Goal: Information Seeking & Learning: Learn about a topic

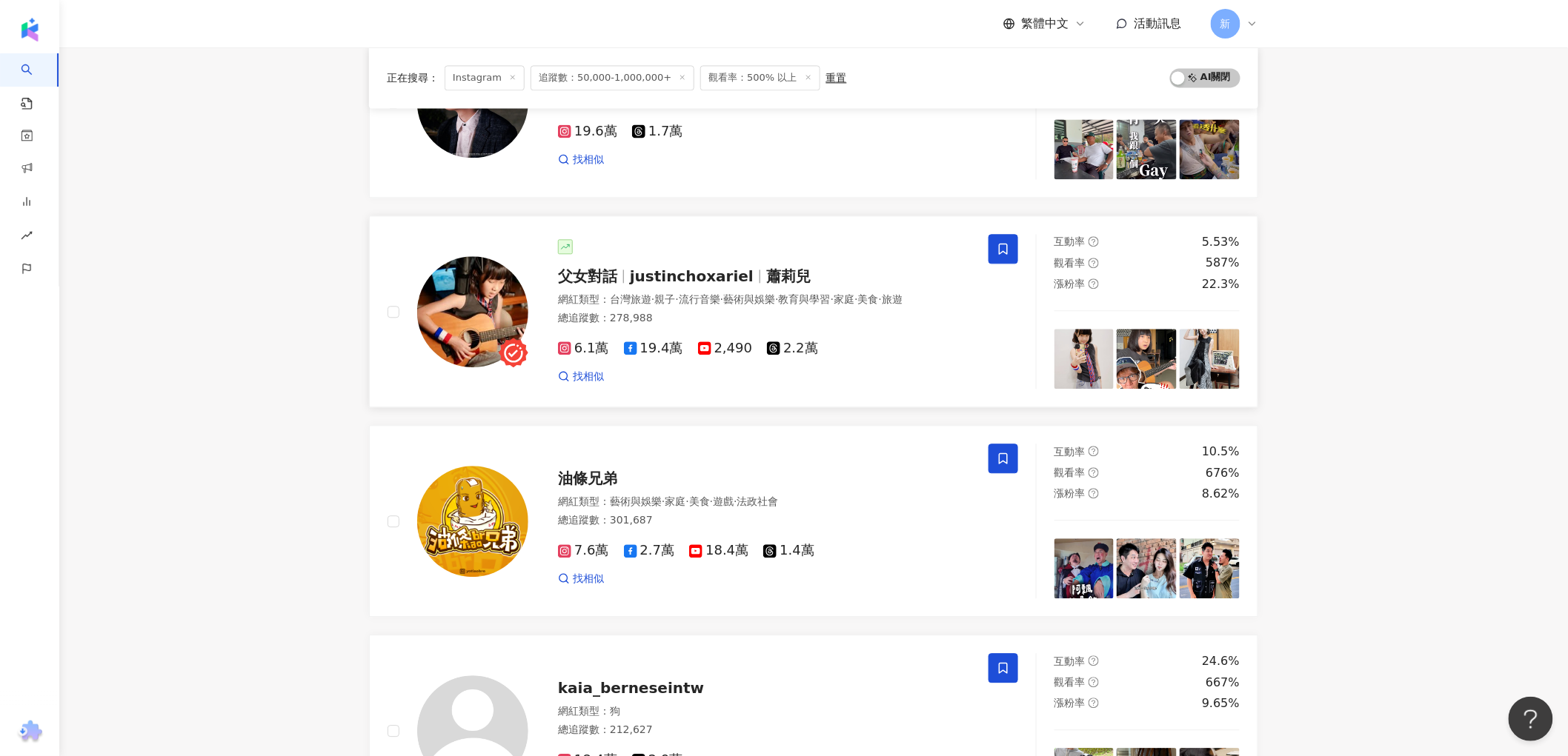
click at [848, 311] on div "總追蹤數 ： 278,988" at bounding box center [764, 319] width 413 height 15
click at [688, 496] on span "·" at bounding box center [687, 502] width 3 height 12
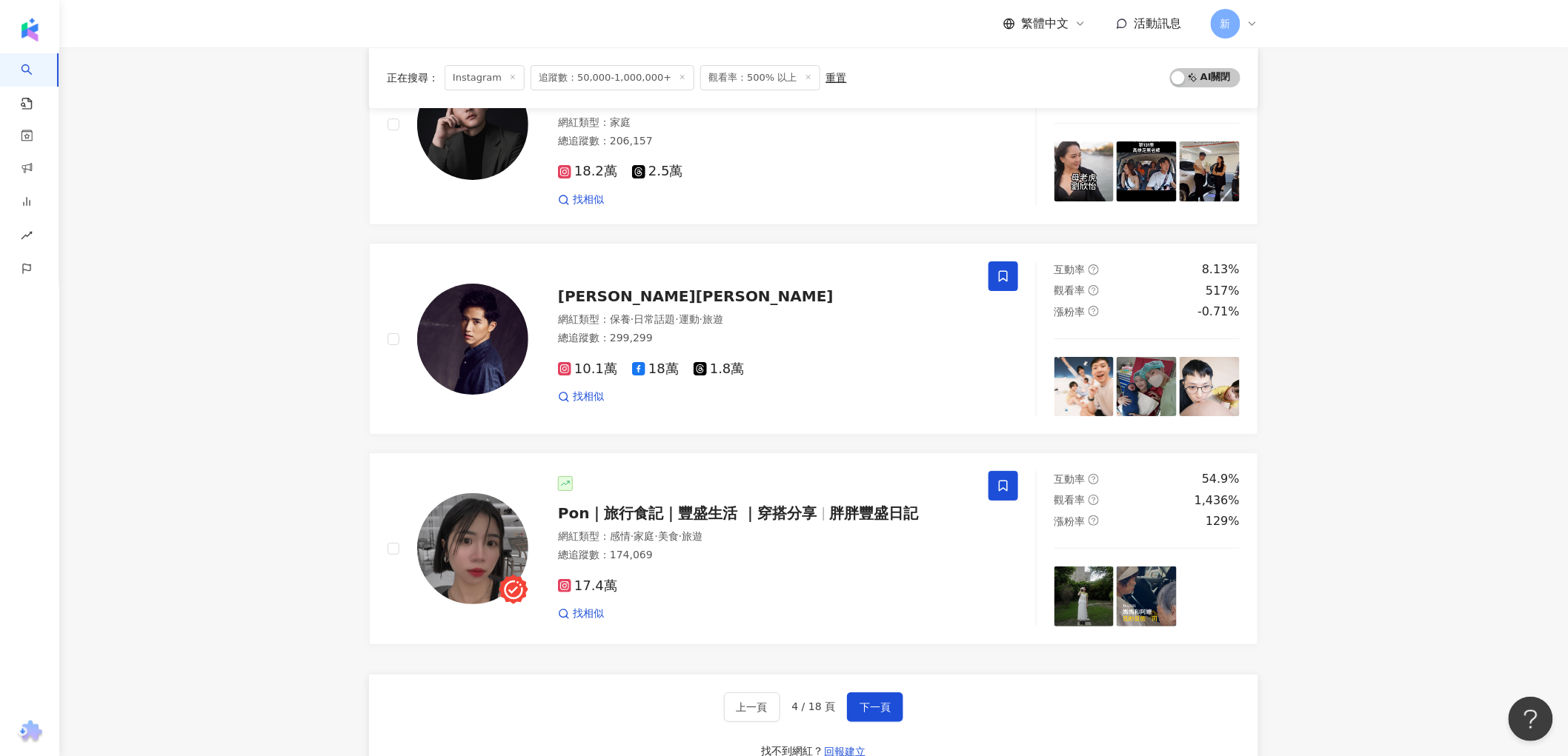
scroll to position [2139, 0]
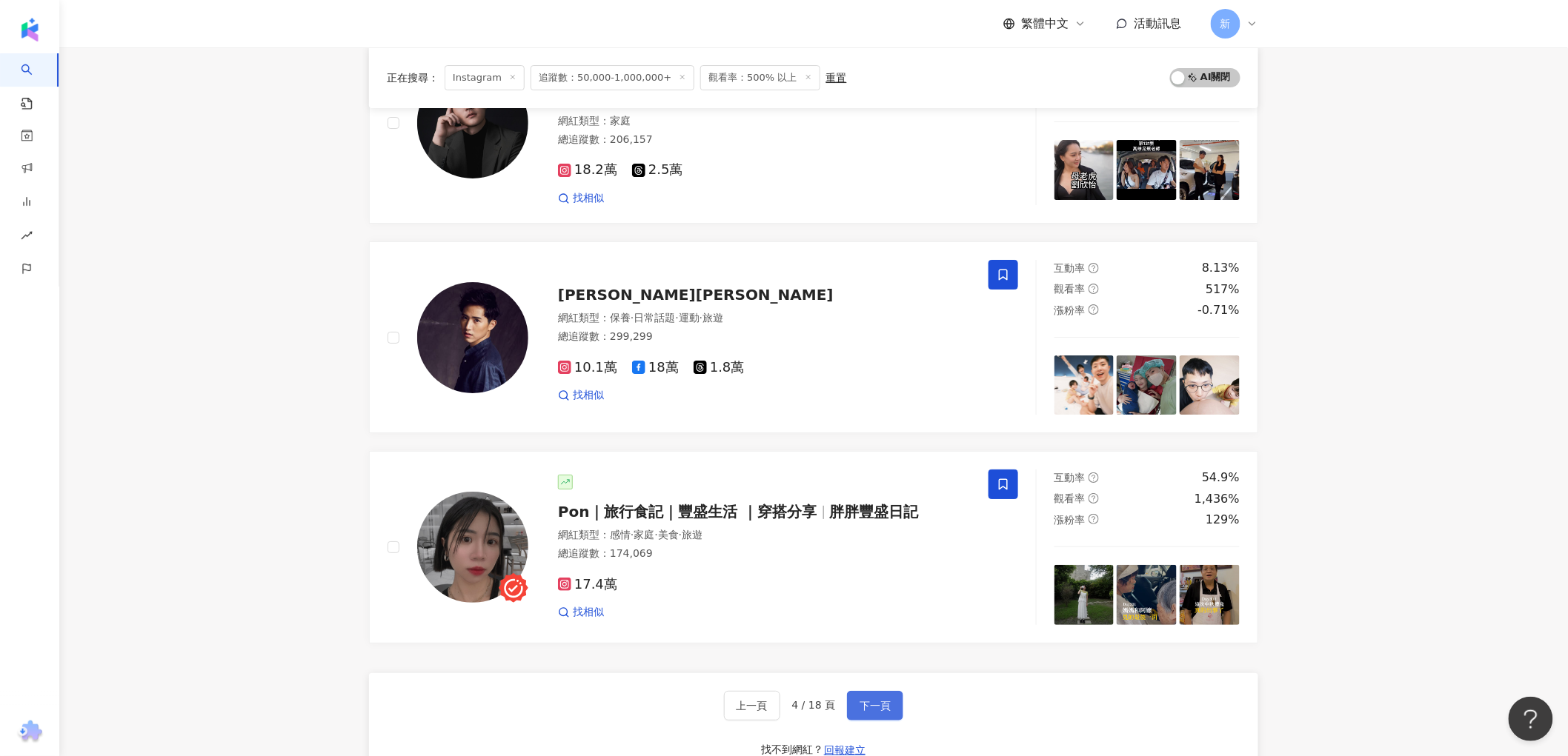
click at [857, 691] on button "下一頁" at bounding box center [875, 705] width 56 height 30
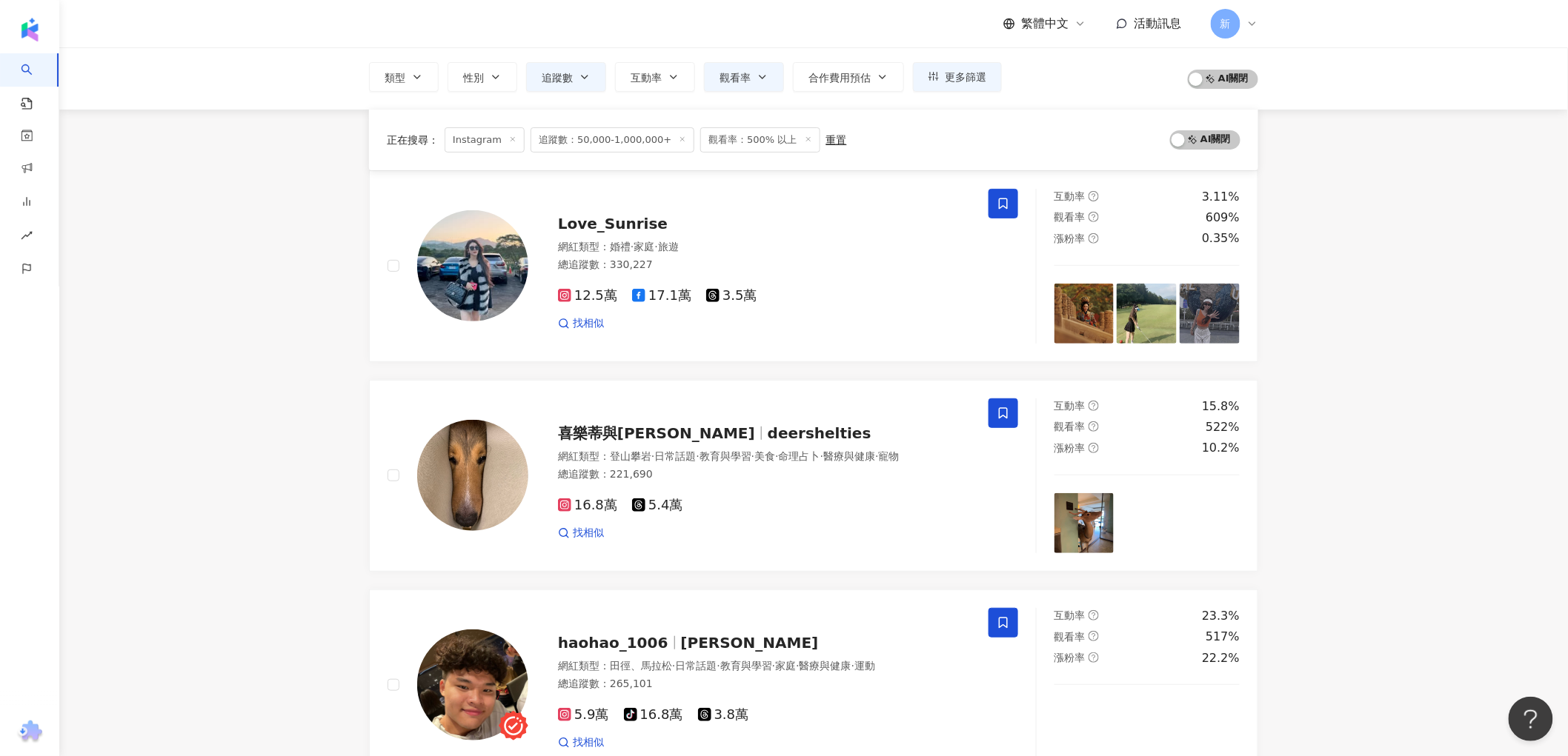
scroll to position [82, 0]
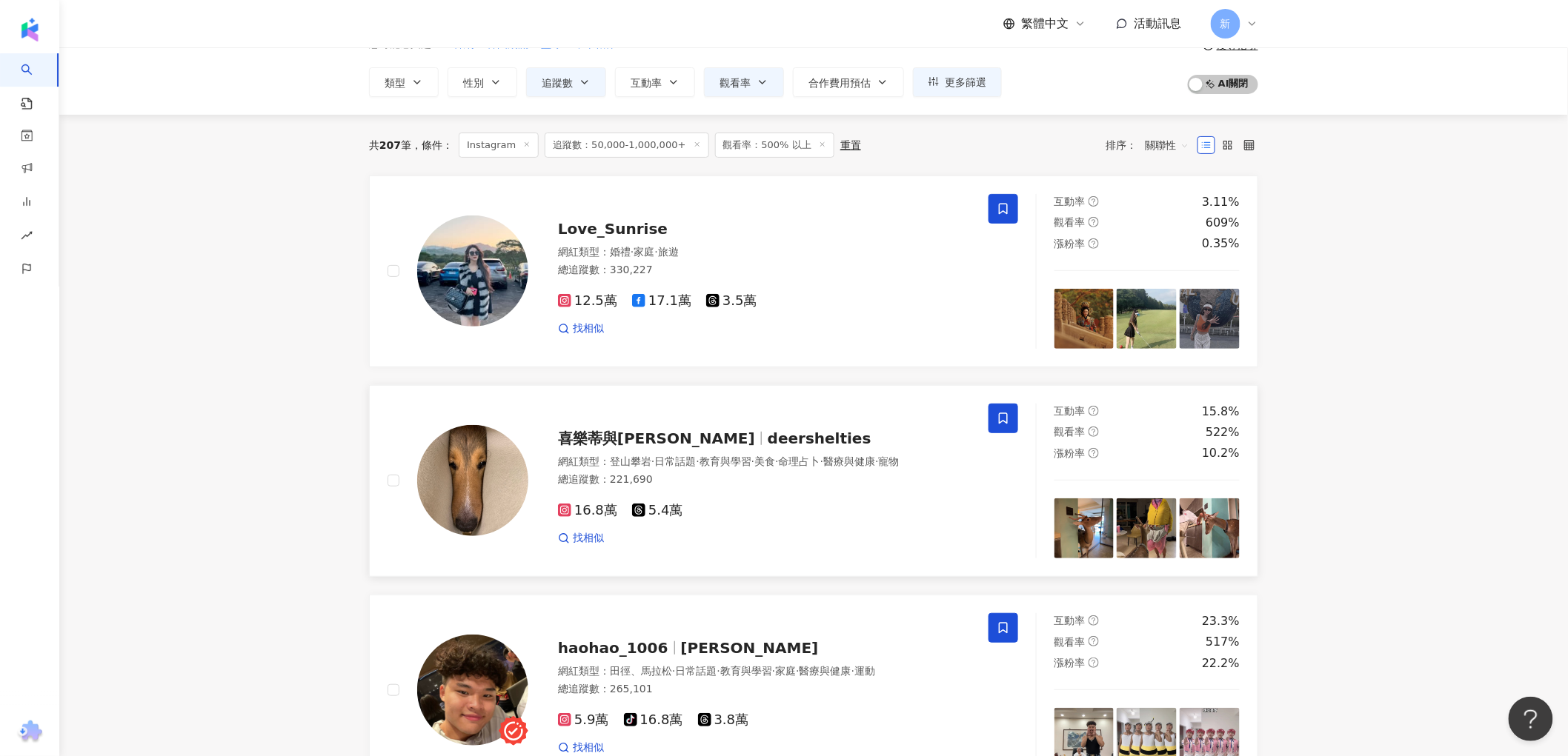
click at [494, 483] on img at bounding box center [472, 481] width 111 height 111
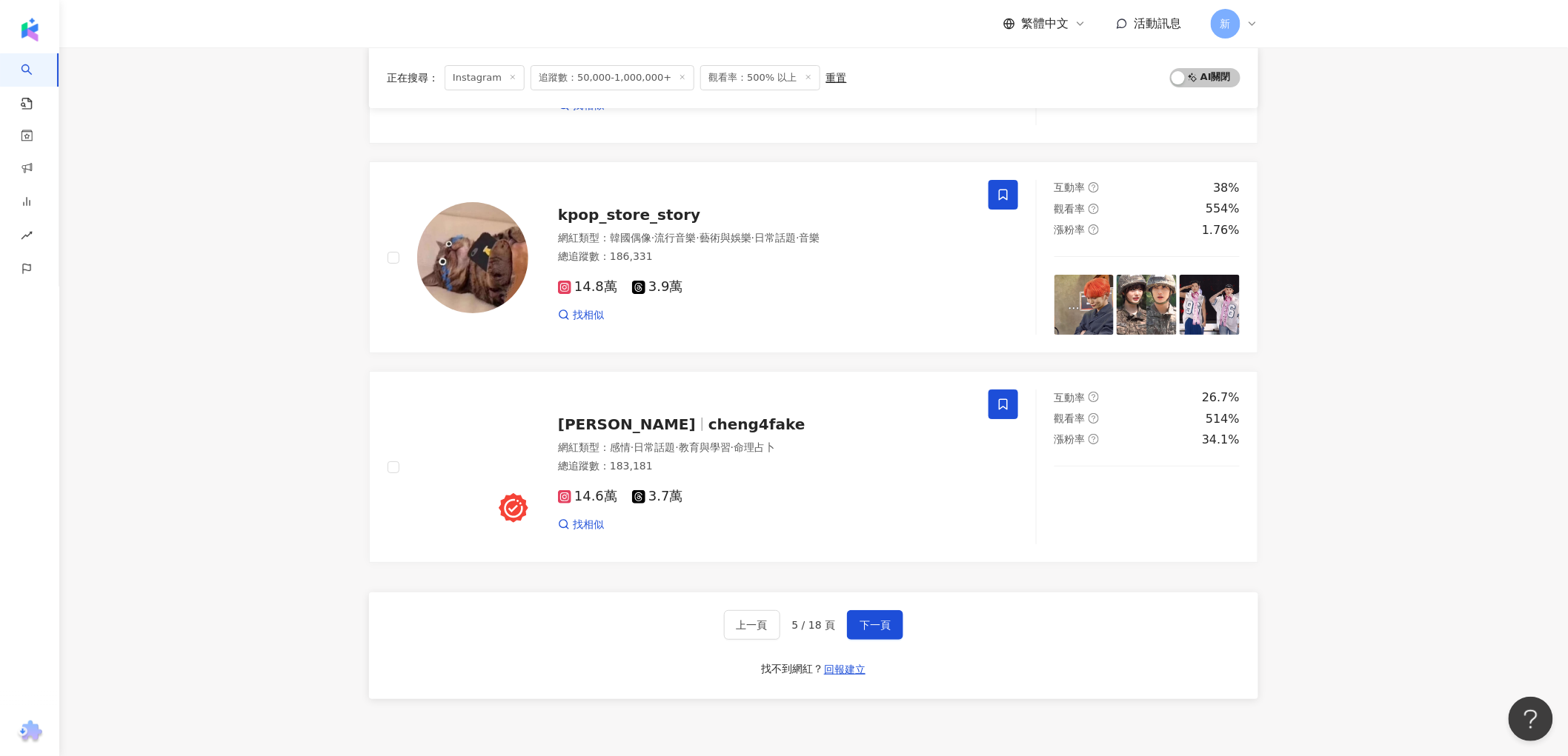
scroll to position [2223, 0]
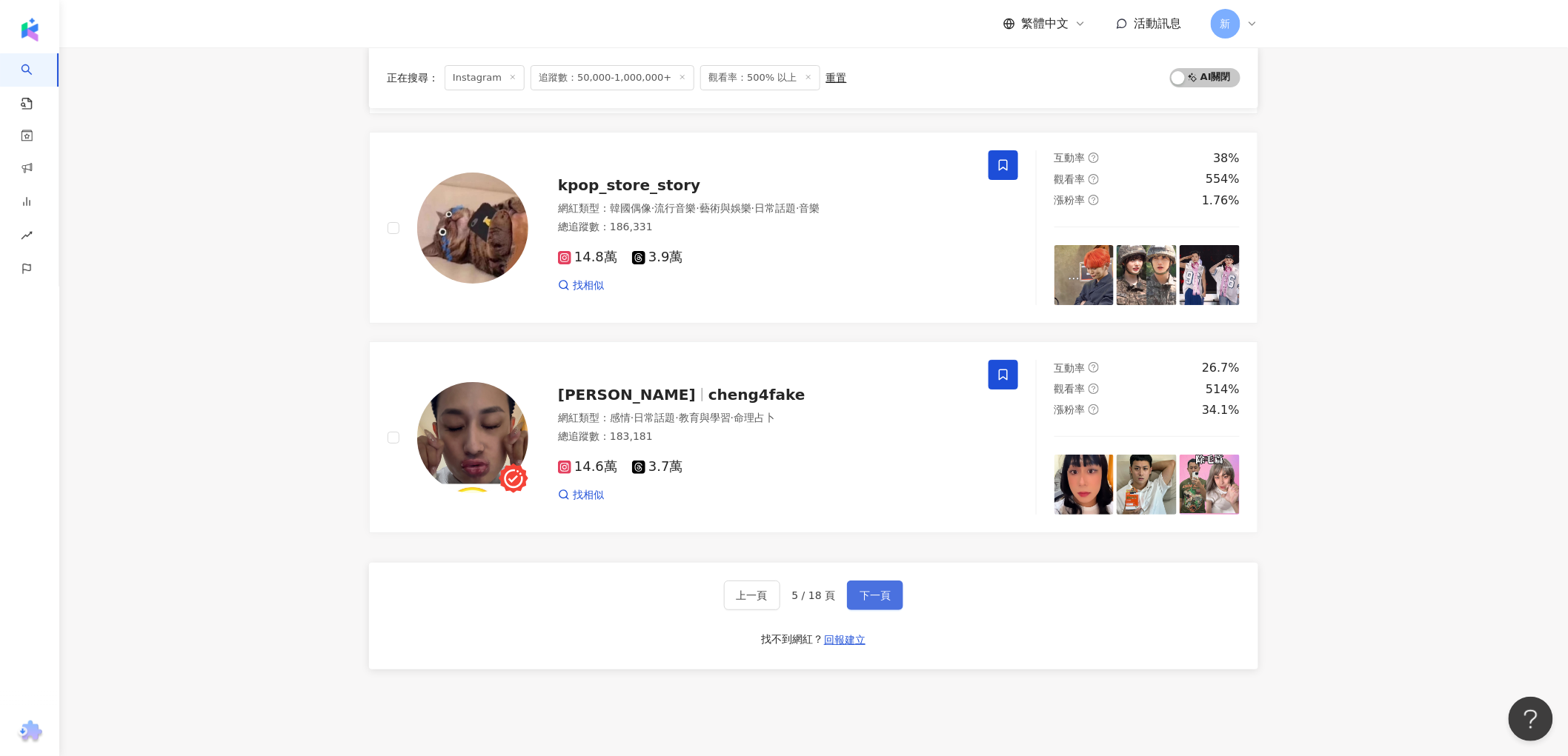
click at [878, 597] on span "下一頁" at bounding box center [875, 596] width 31 height 12
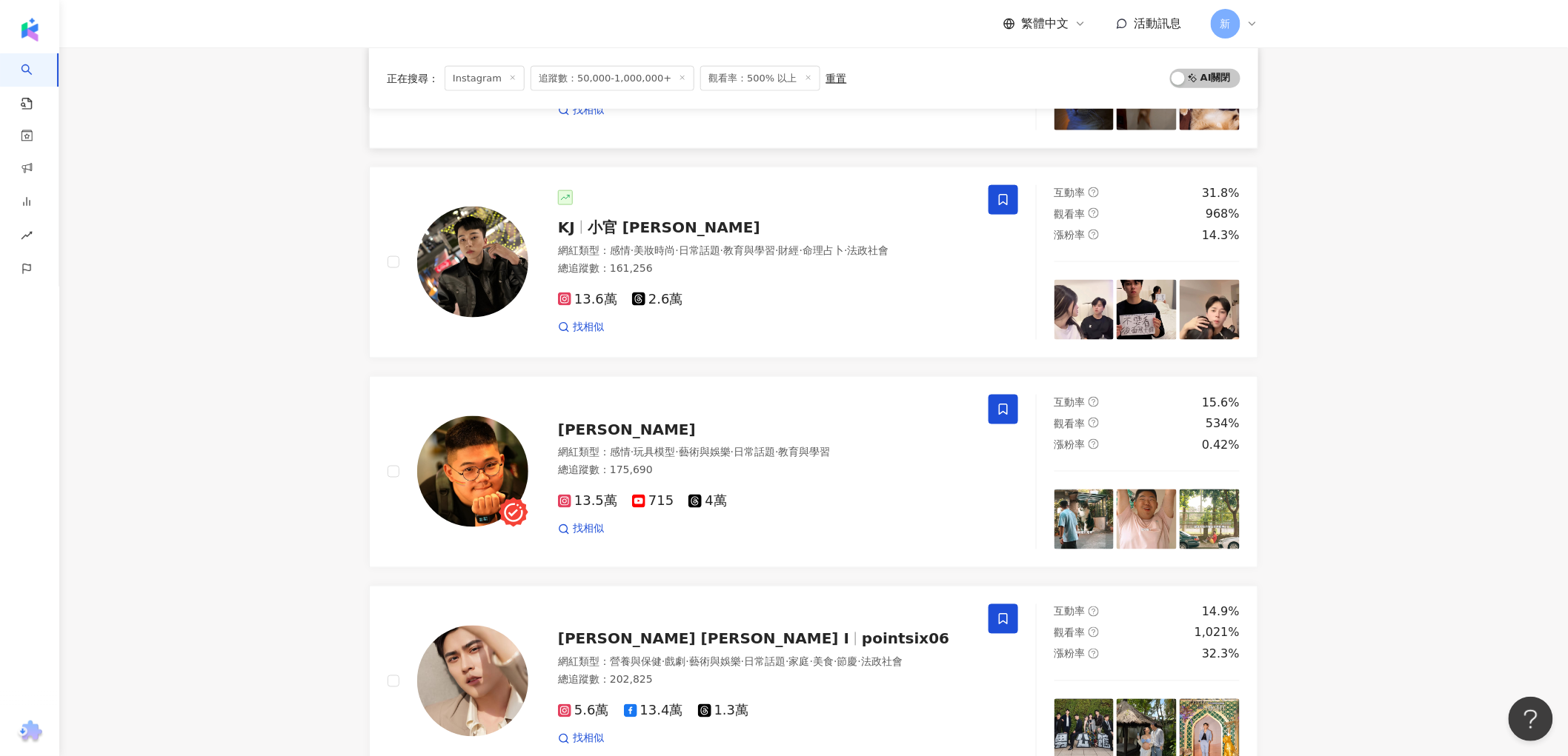
scroll to position [741, 0]
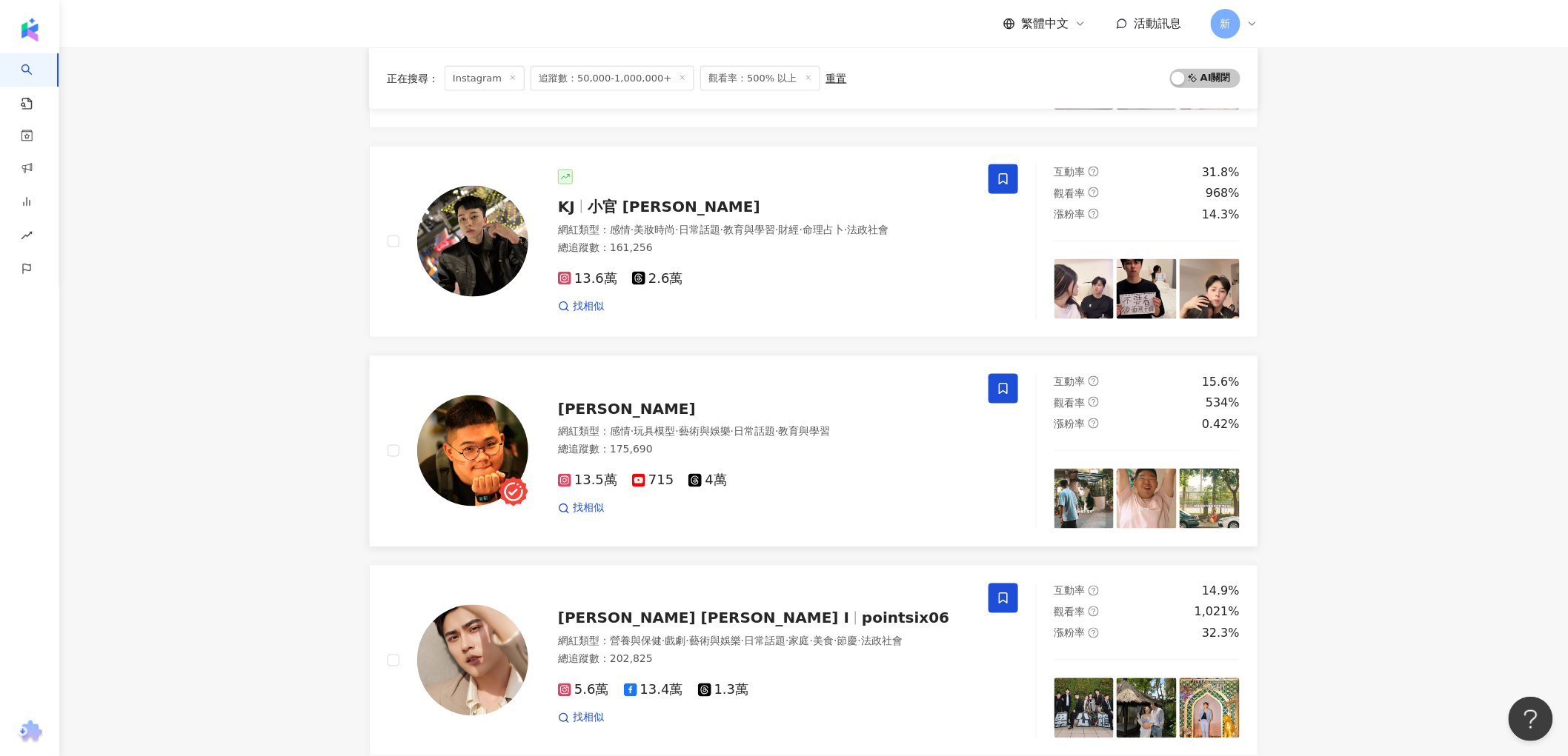
click at [449, 433] on img at bounding box center [472, 451] width 111 height 111
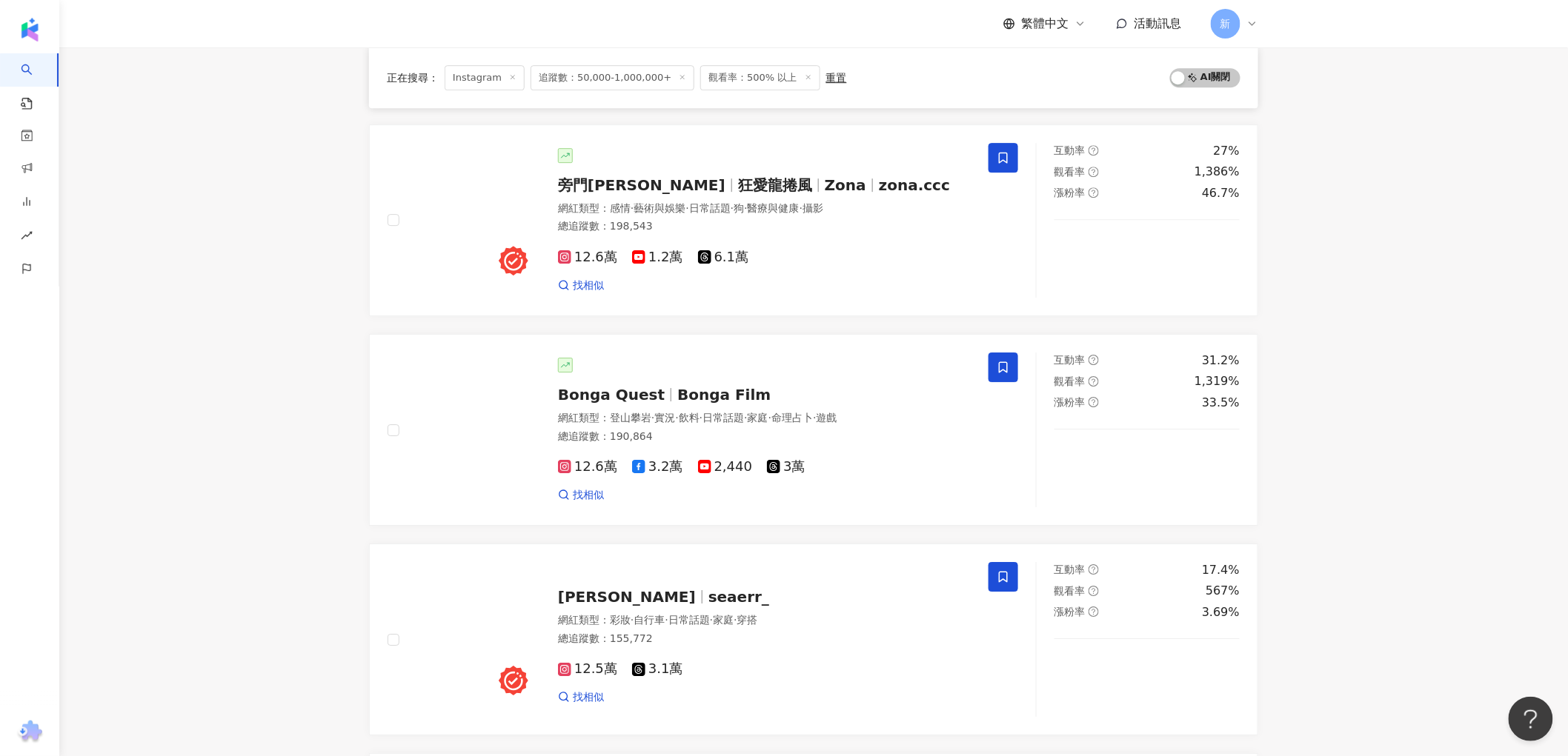
scroll to position [2139, 0]
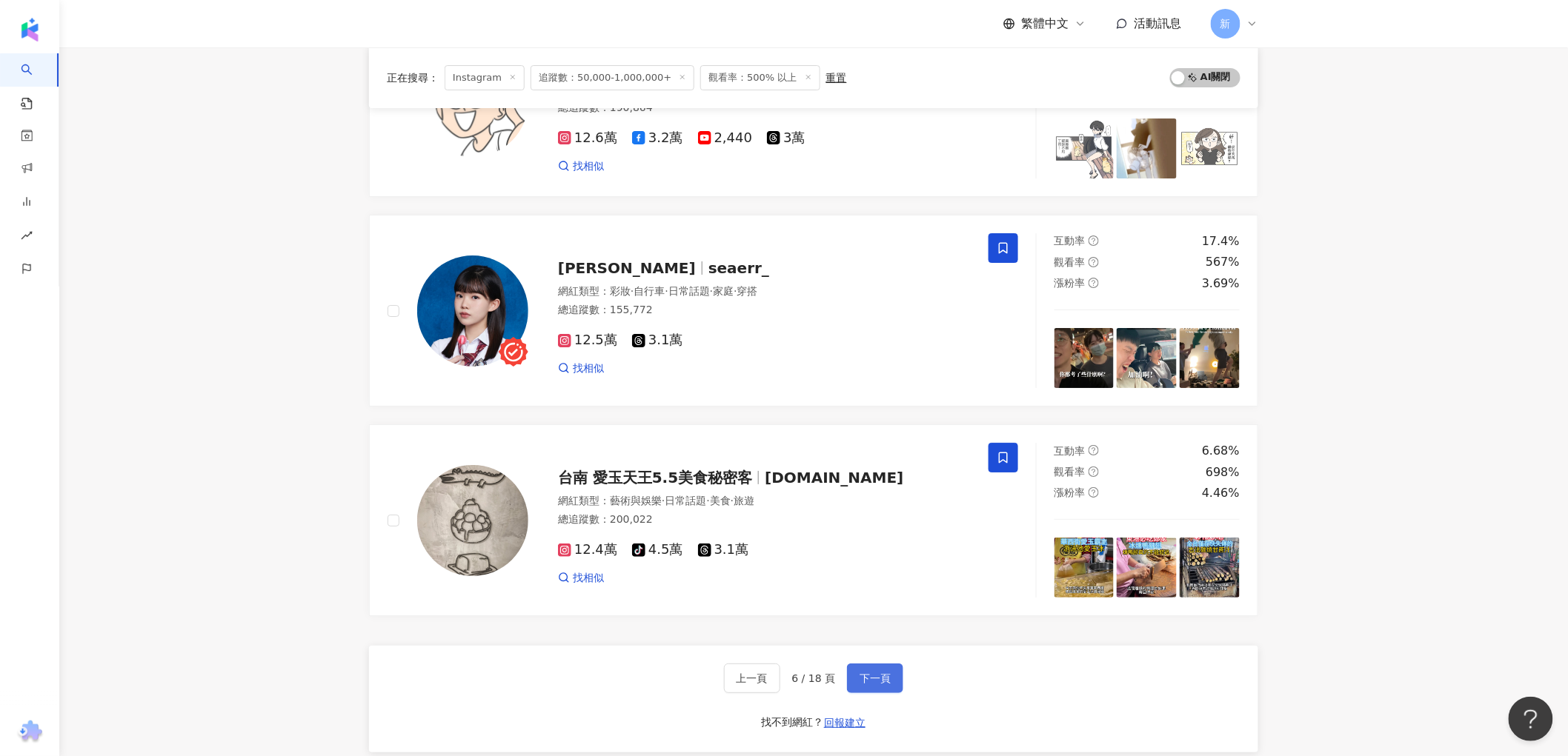
click at [880, 682] on span "下一頁" at bounding box center [875, 679] width 31 height 12
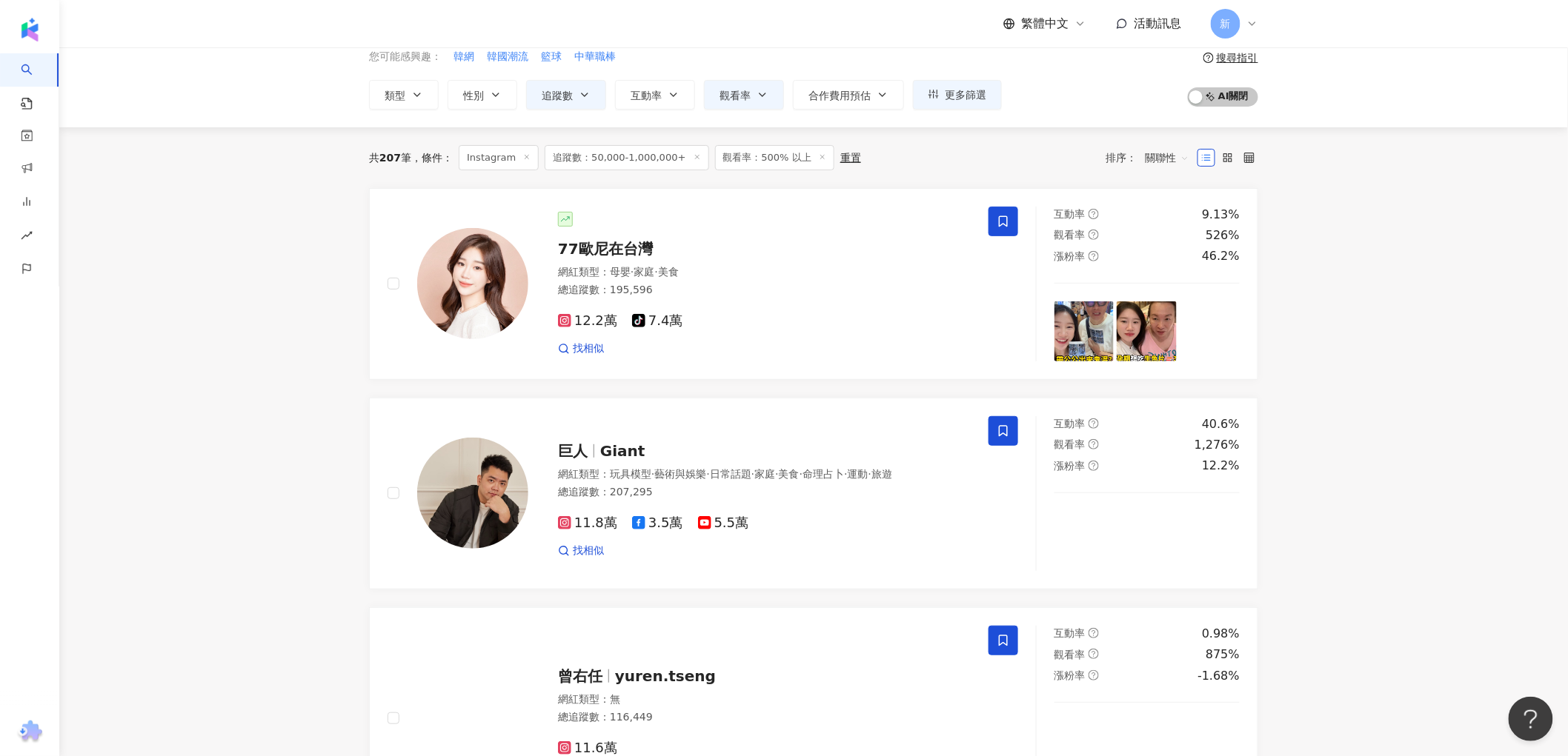
scroll to position [31, 0]
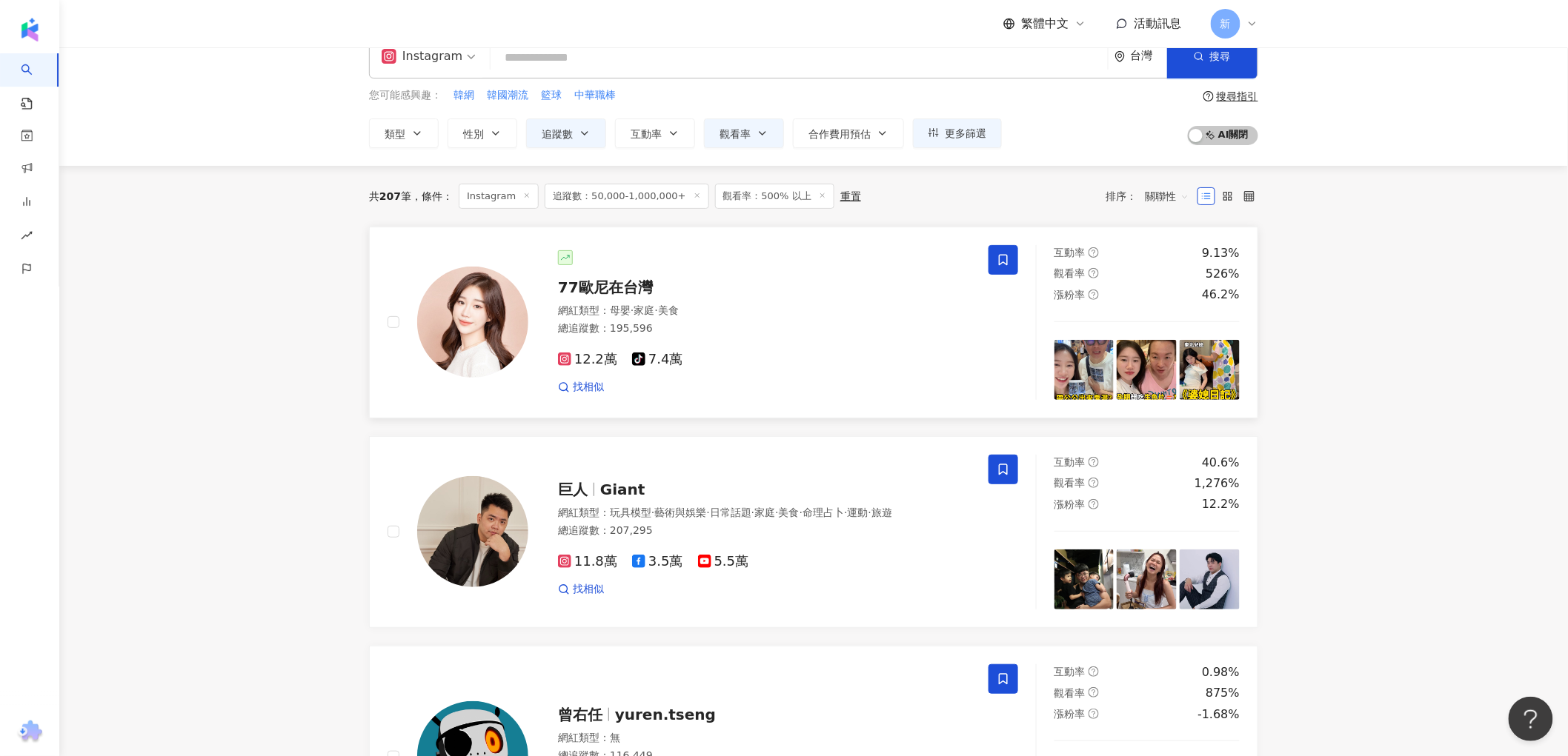
click at [879, 320] on div "網紅類型 ： 母嬰 · 家庭 · 美食 總追蹤數 ： 195,596" at bounding box center [764, 322] width 413 height 36
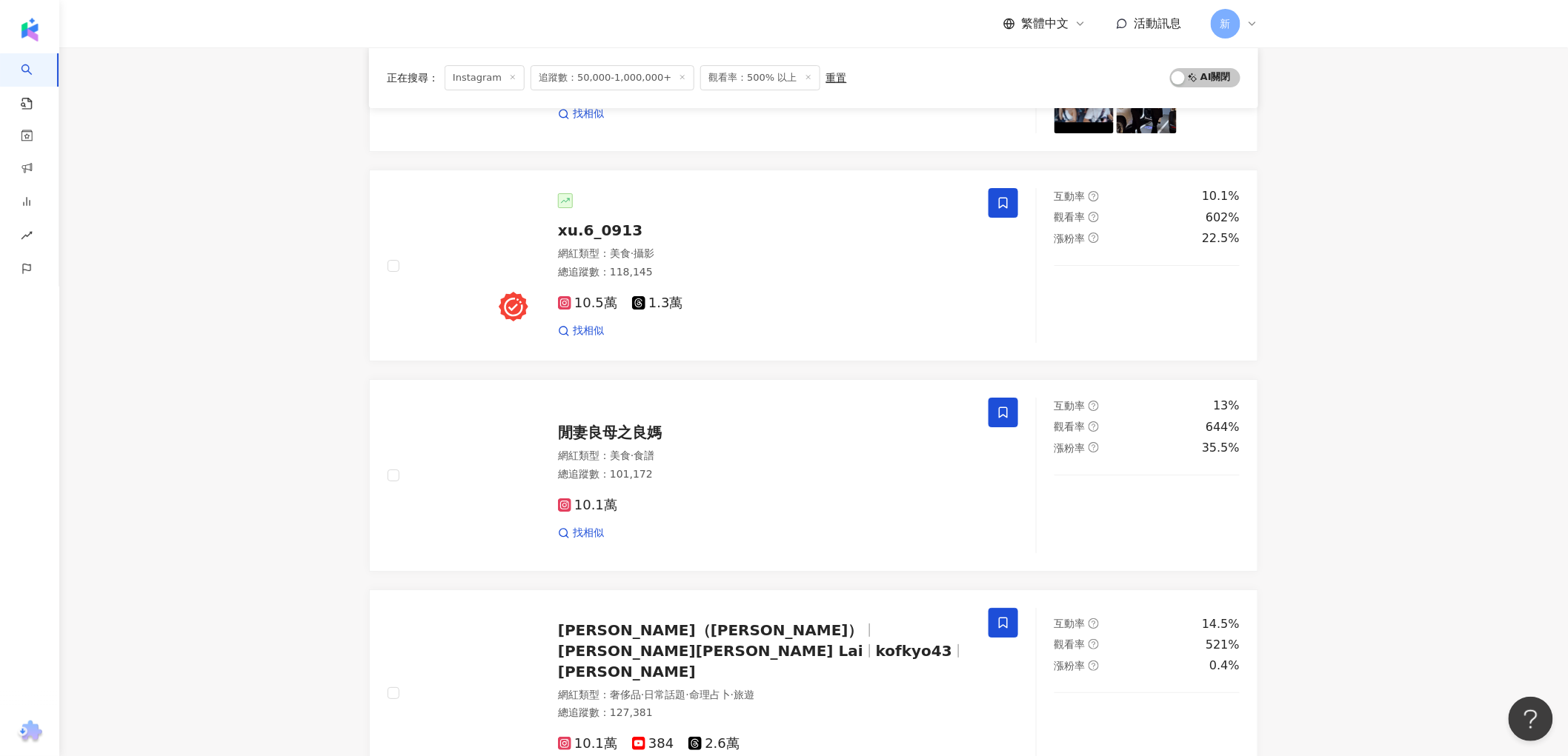
scroll to position [2335, 0]
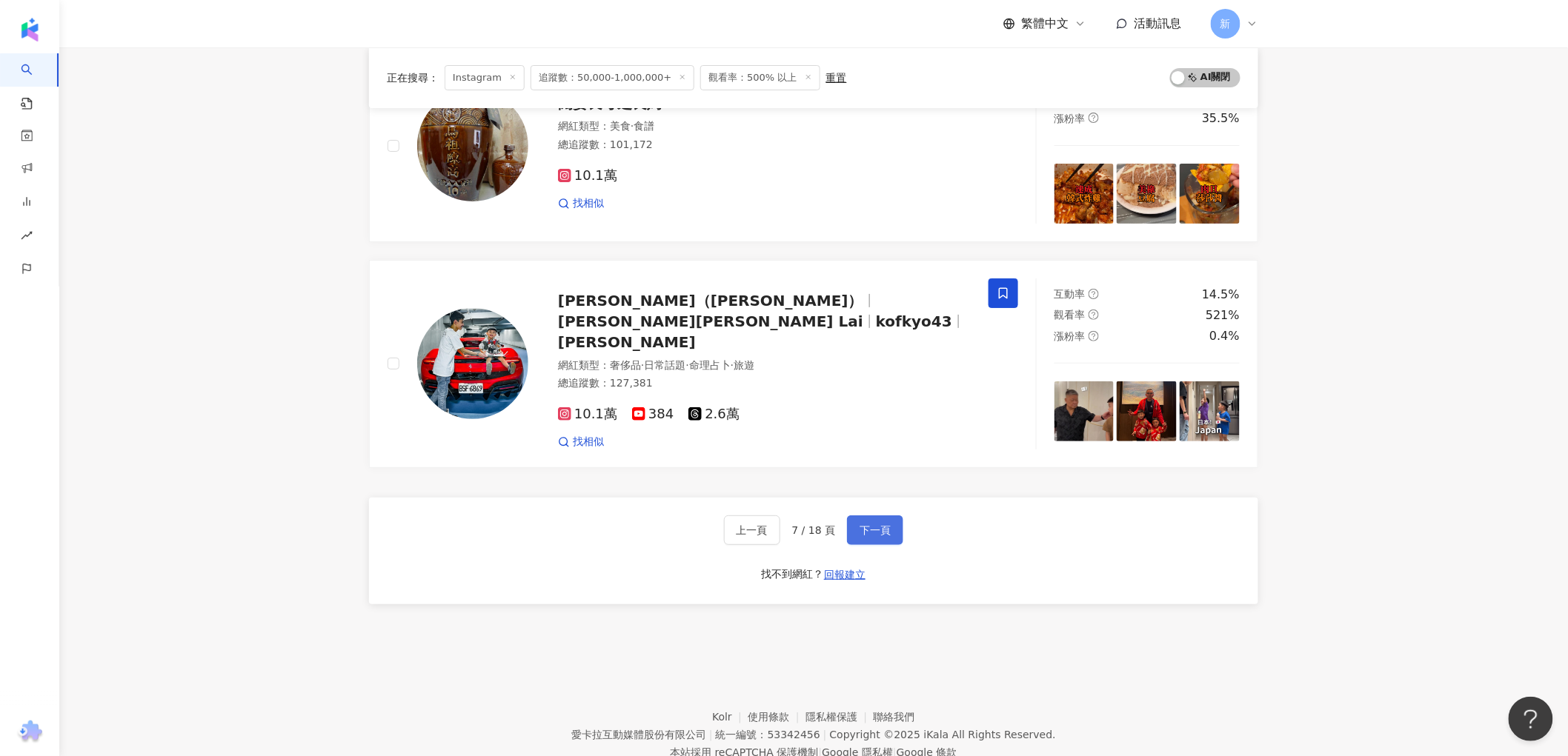
click at [892, 520] on button "下一頁" at bounding box center [875, 530] width 56 height 30
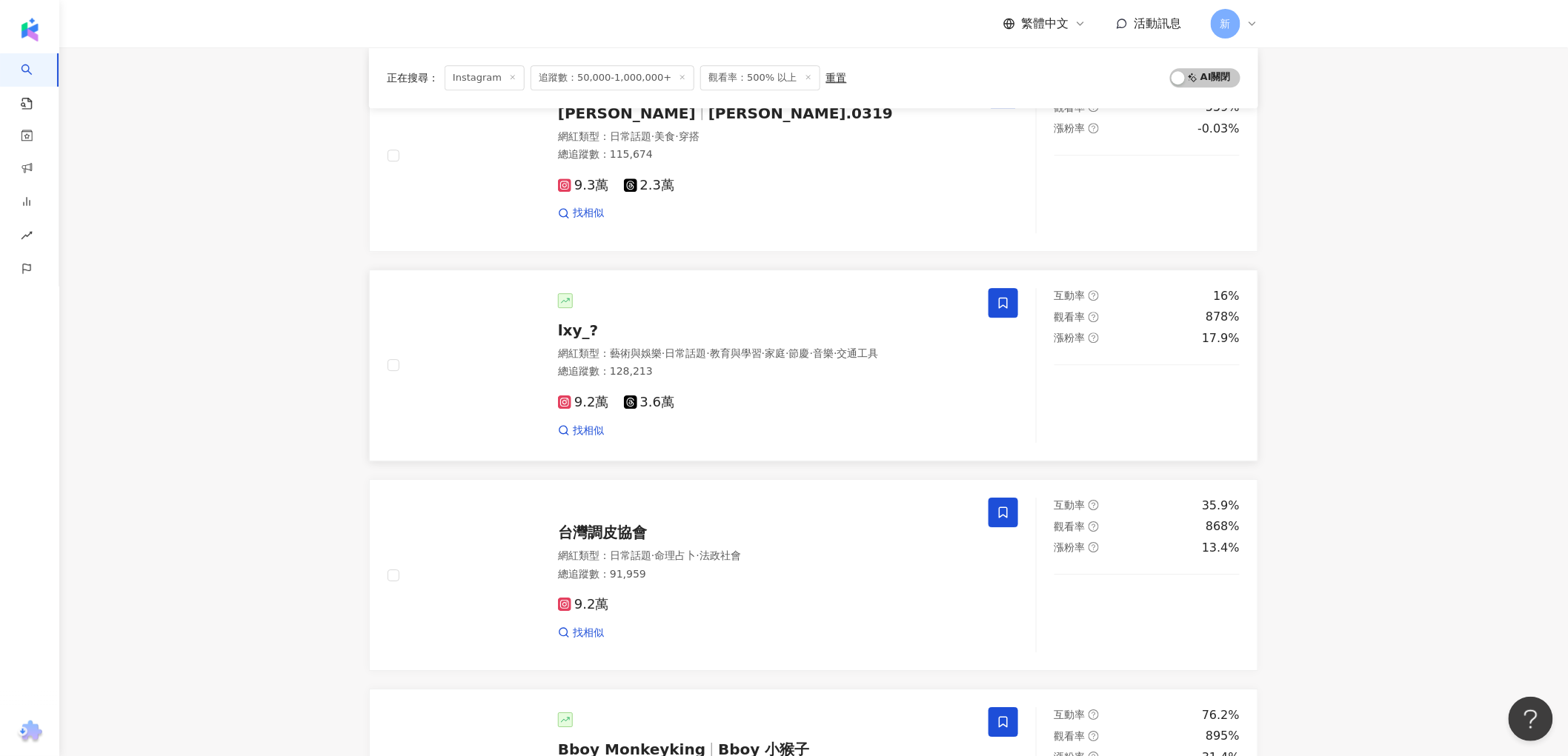
scroll to position [2343, 0]
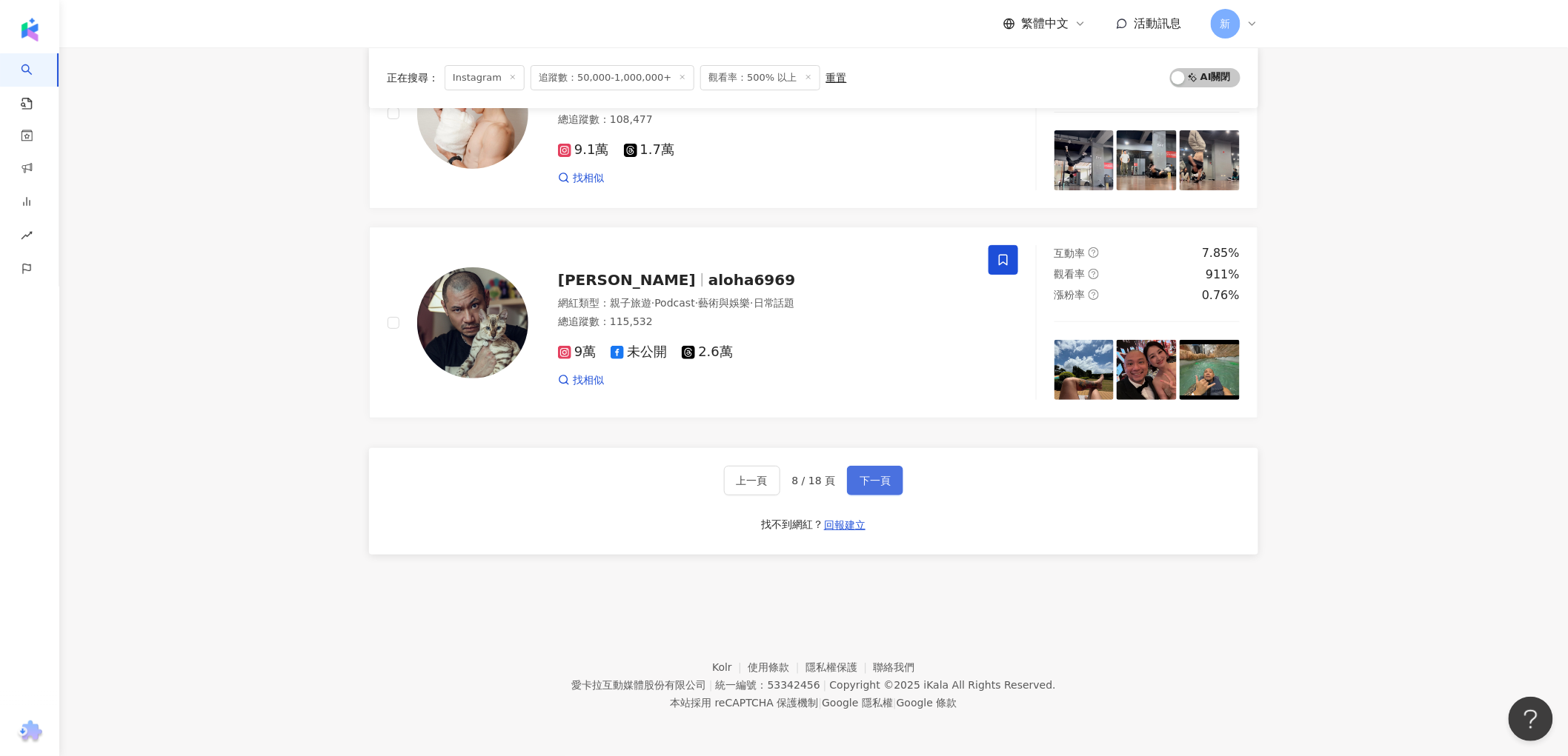
click at [878, 477] on span "下一頁" at bounding box center [875, 481] width 31 height 12
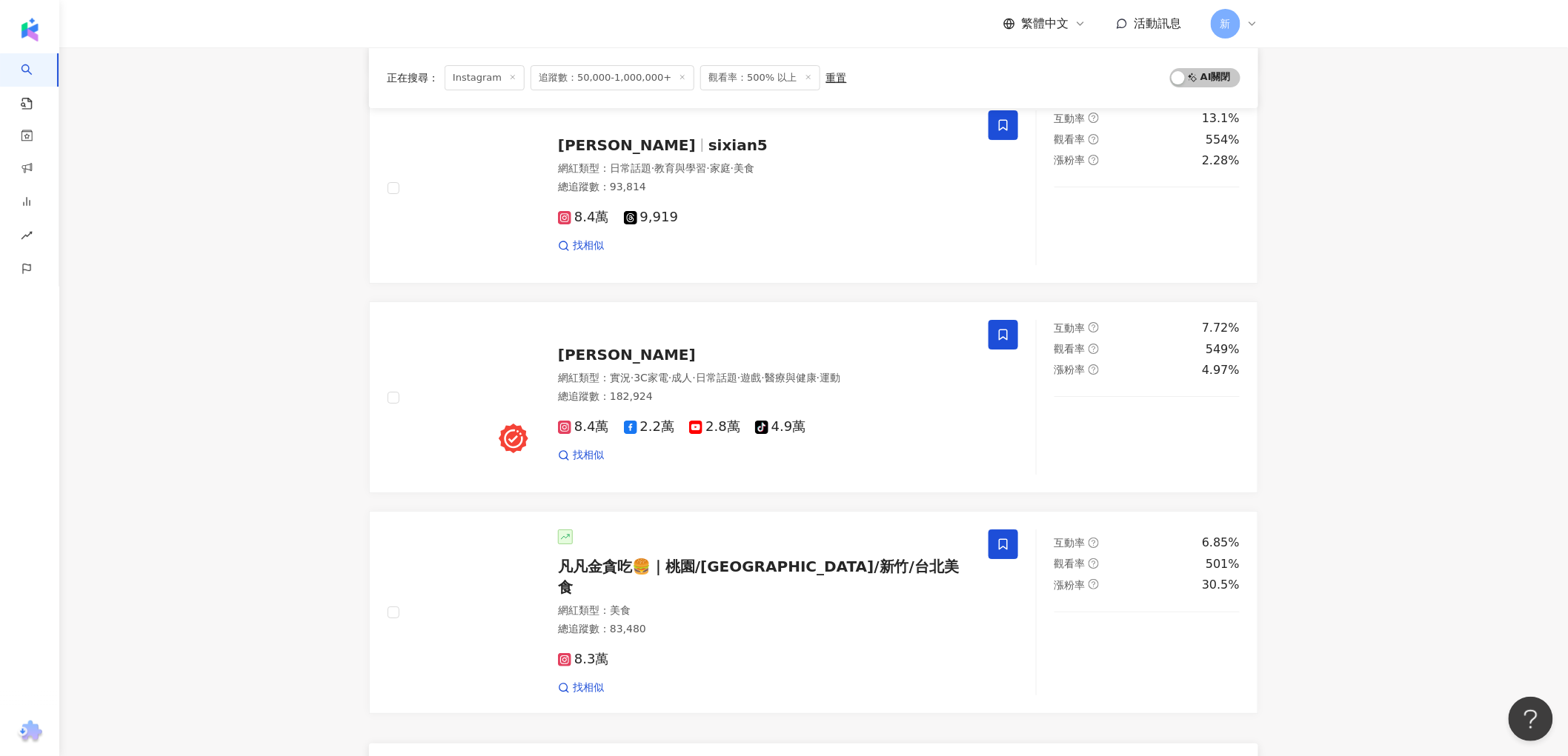
scroll to position [2223, 0]
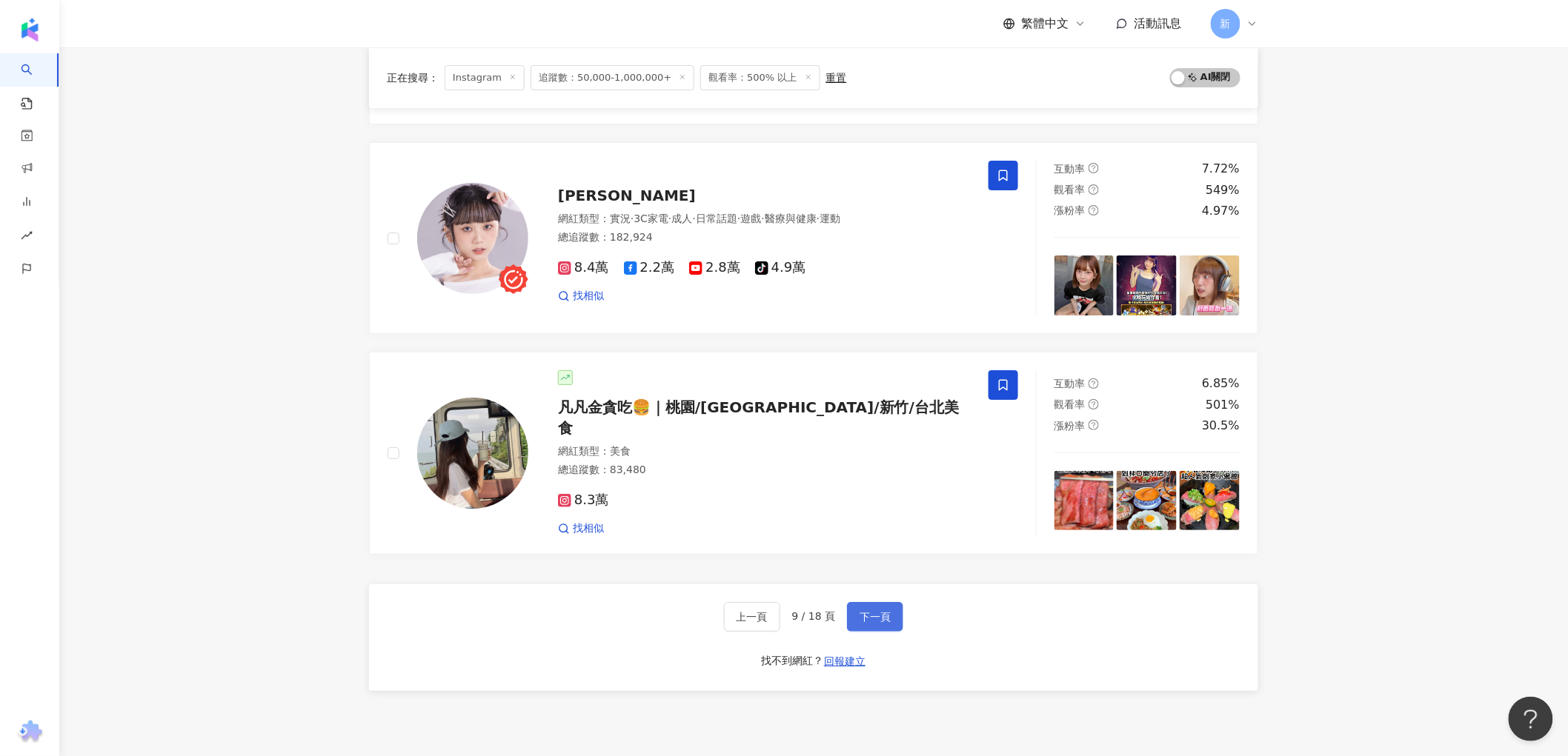
click at [867, 611] on span "下一頁" at bounding box center [875, 618] width 31 height 12
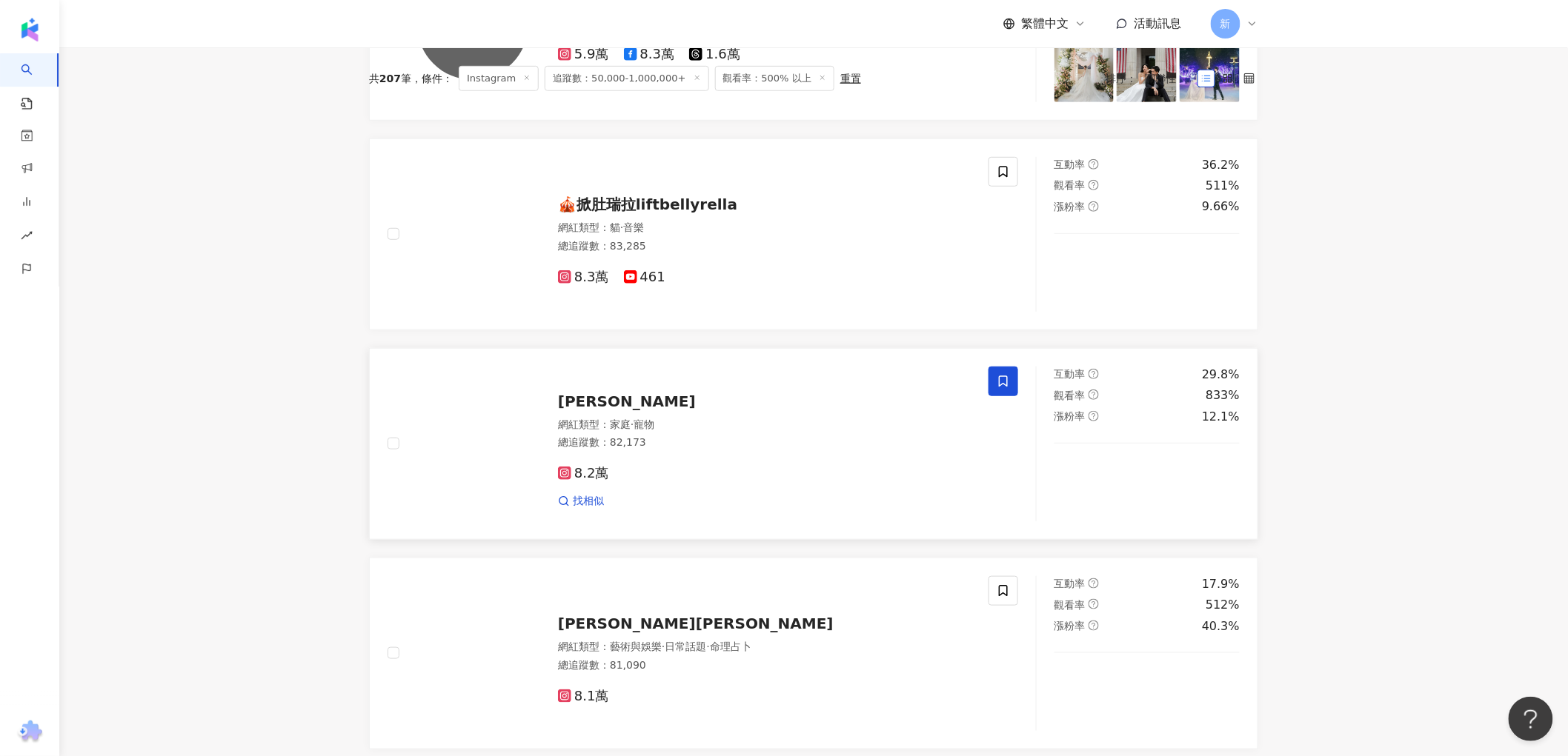
scroll to position [0, 0]
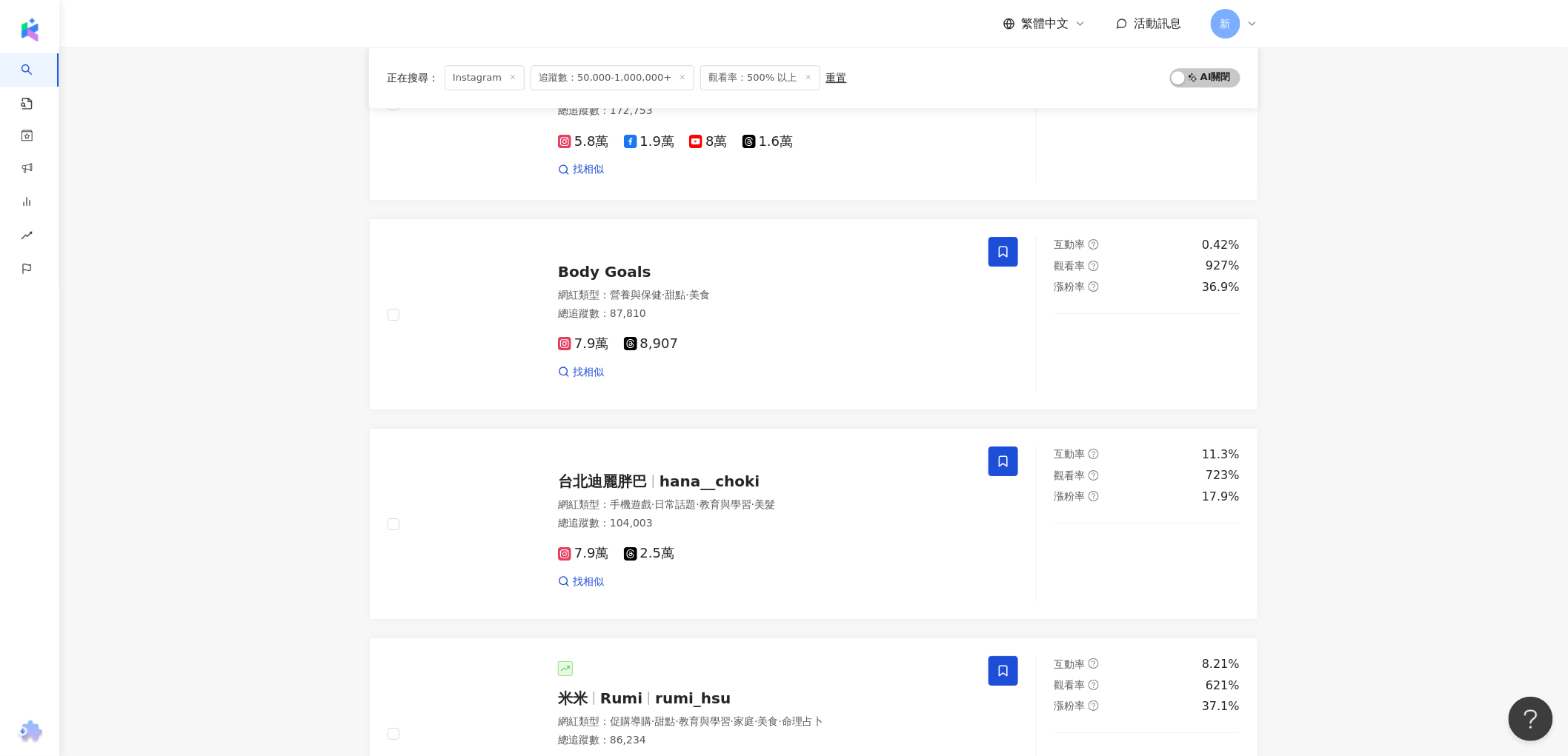
scroll to position [2223, 0]
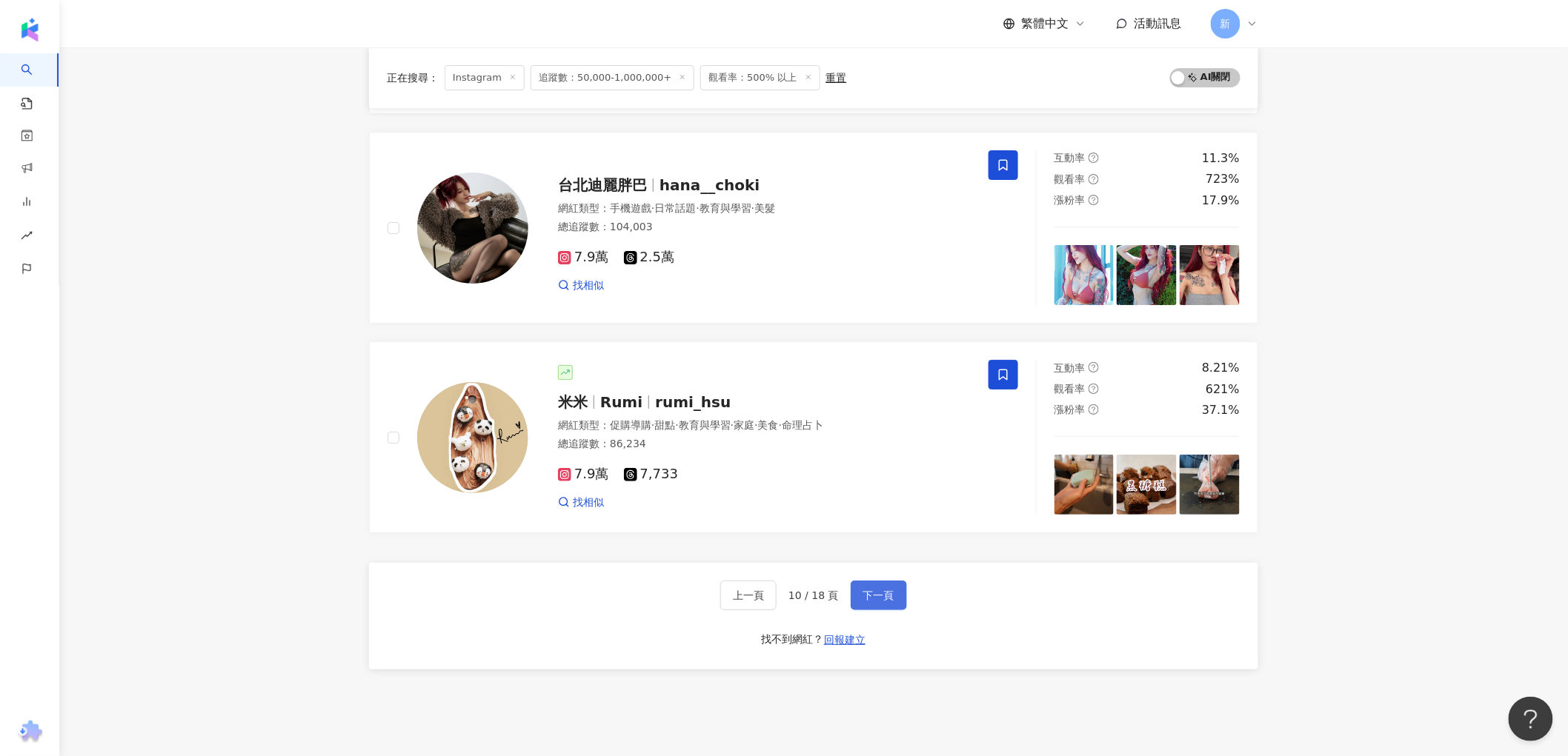
click at [875, 598] on span "下一頁" at bounding box center [878, 596] width 31 height 12
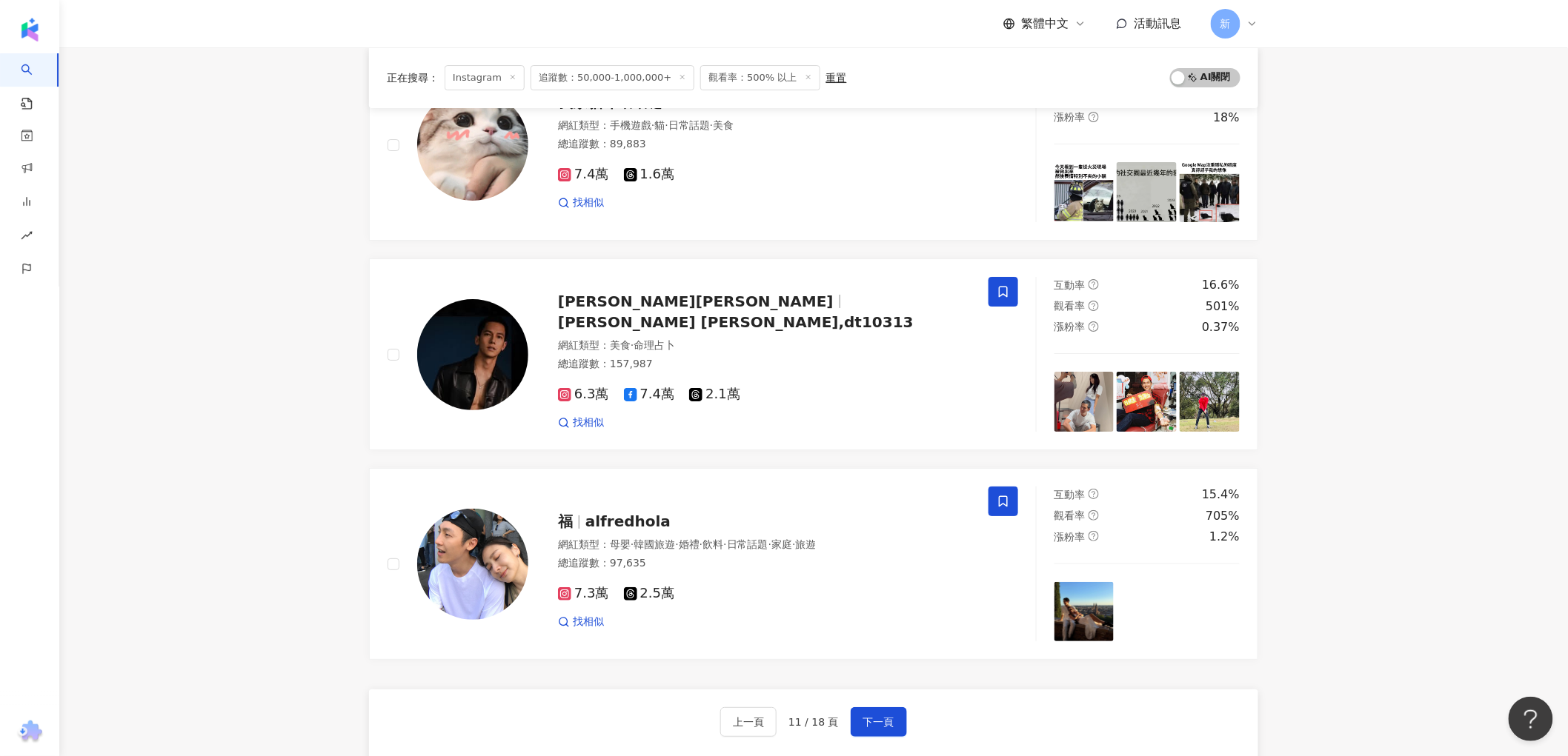
scroll to position [2304, 0]
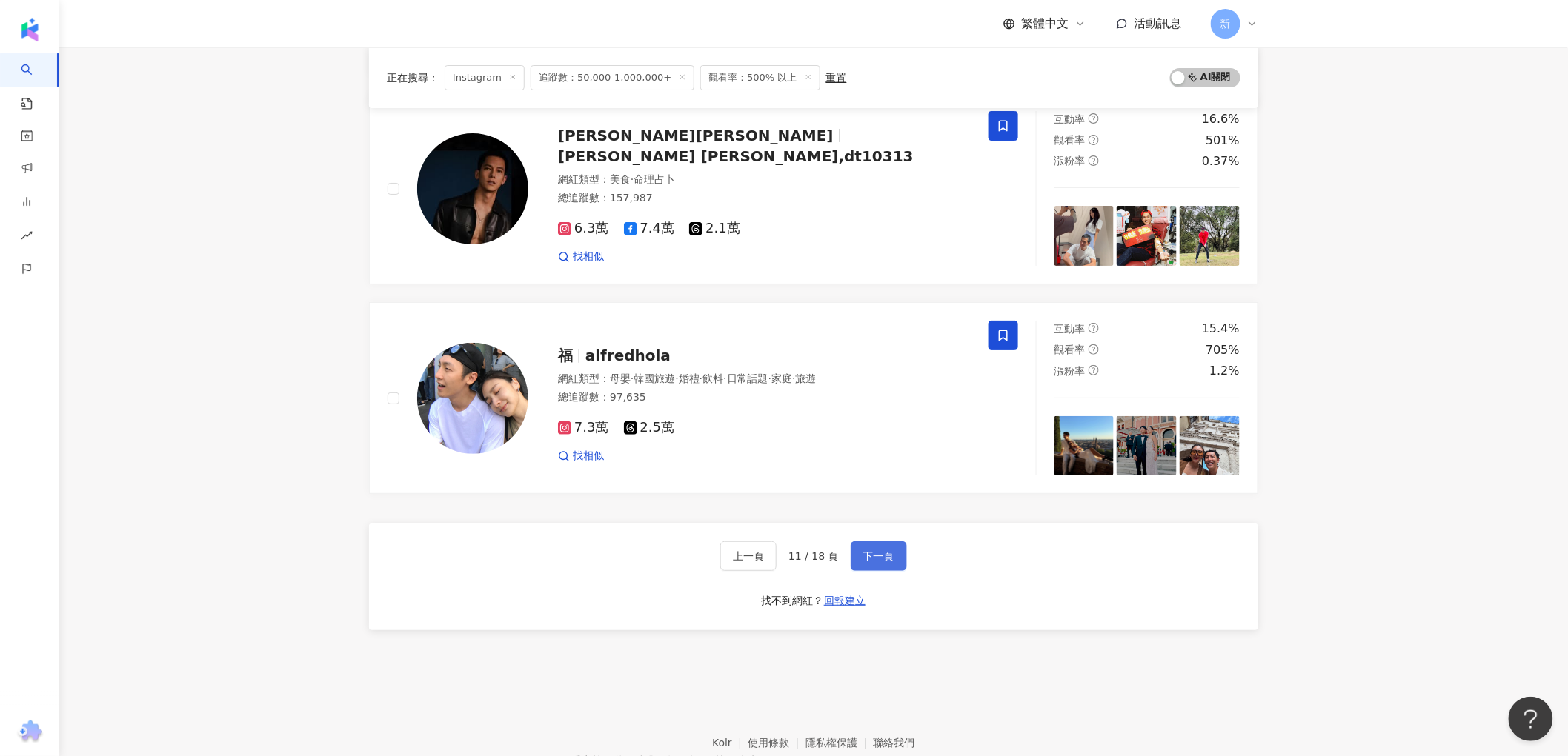
click at [897, 558] on button "下一頁" at bounding box center [879, 556] width 56 height 30
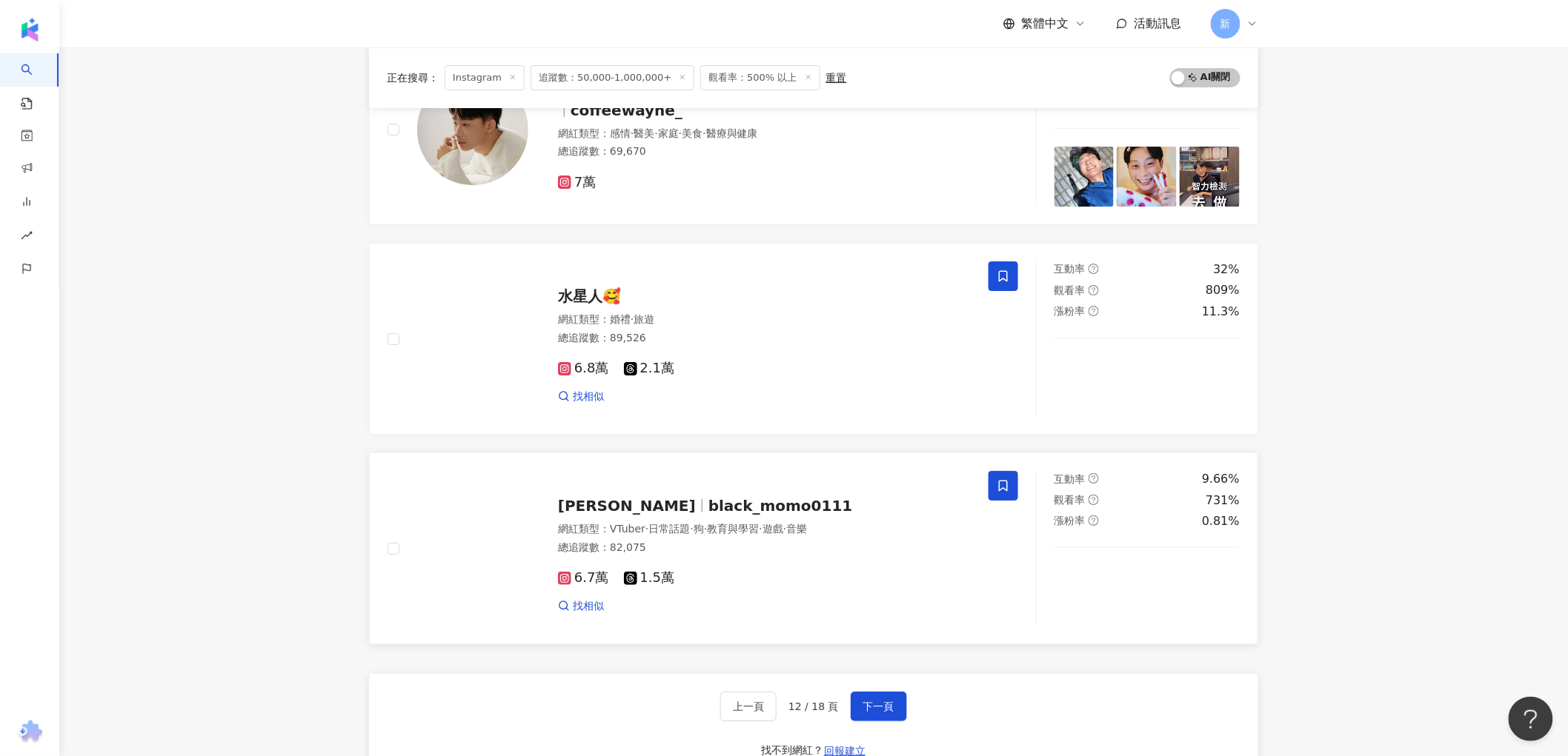
scroll to position [2139, 0]
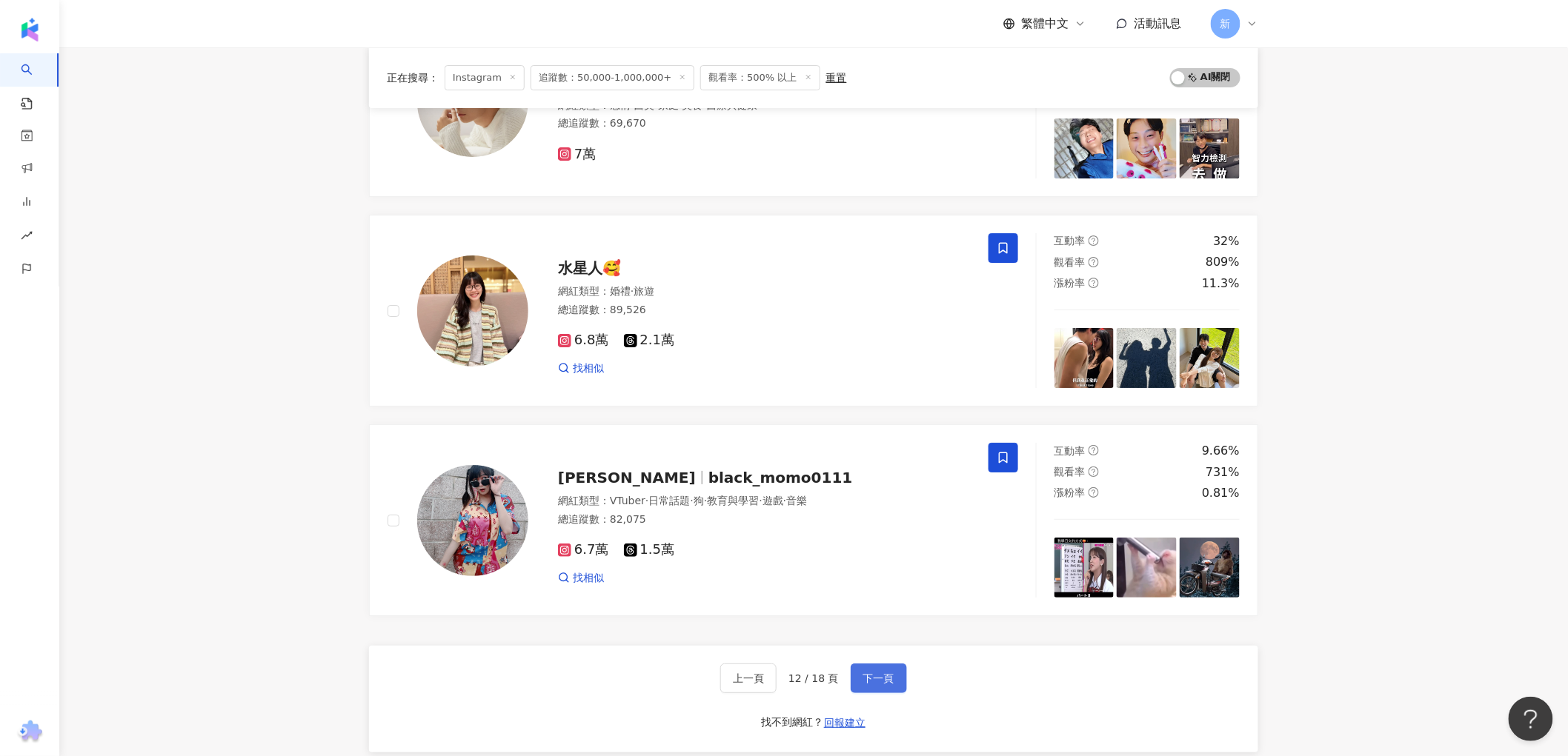
click at [888, 672] on button "下一頁" at bounding box center [879, 678] width 56 height 30
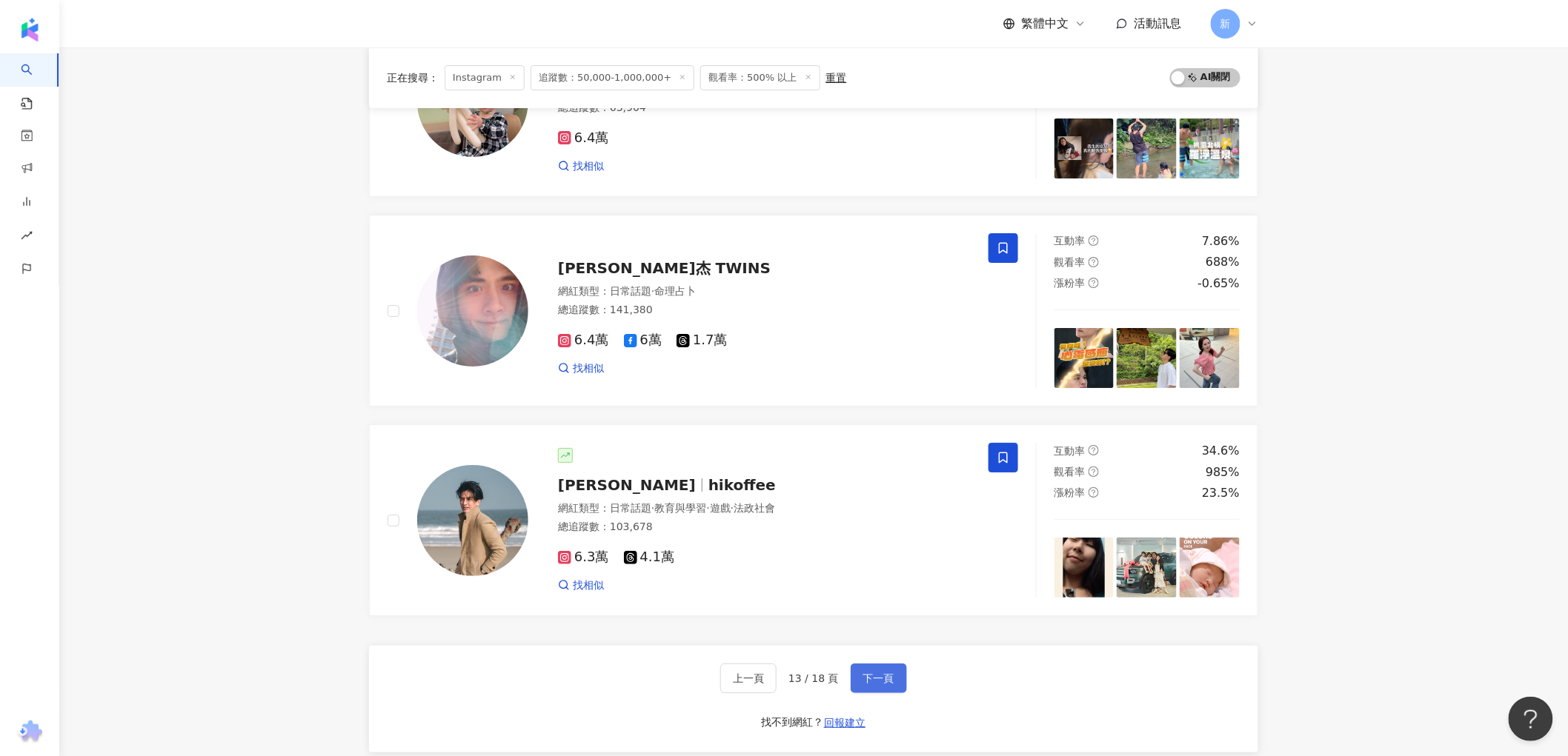
click at [881, 665] on button "下一頁" at bounding box center [879, 678] width 56 height 30
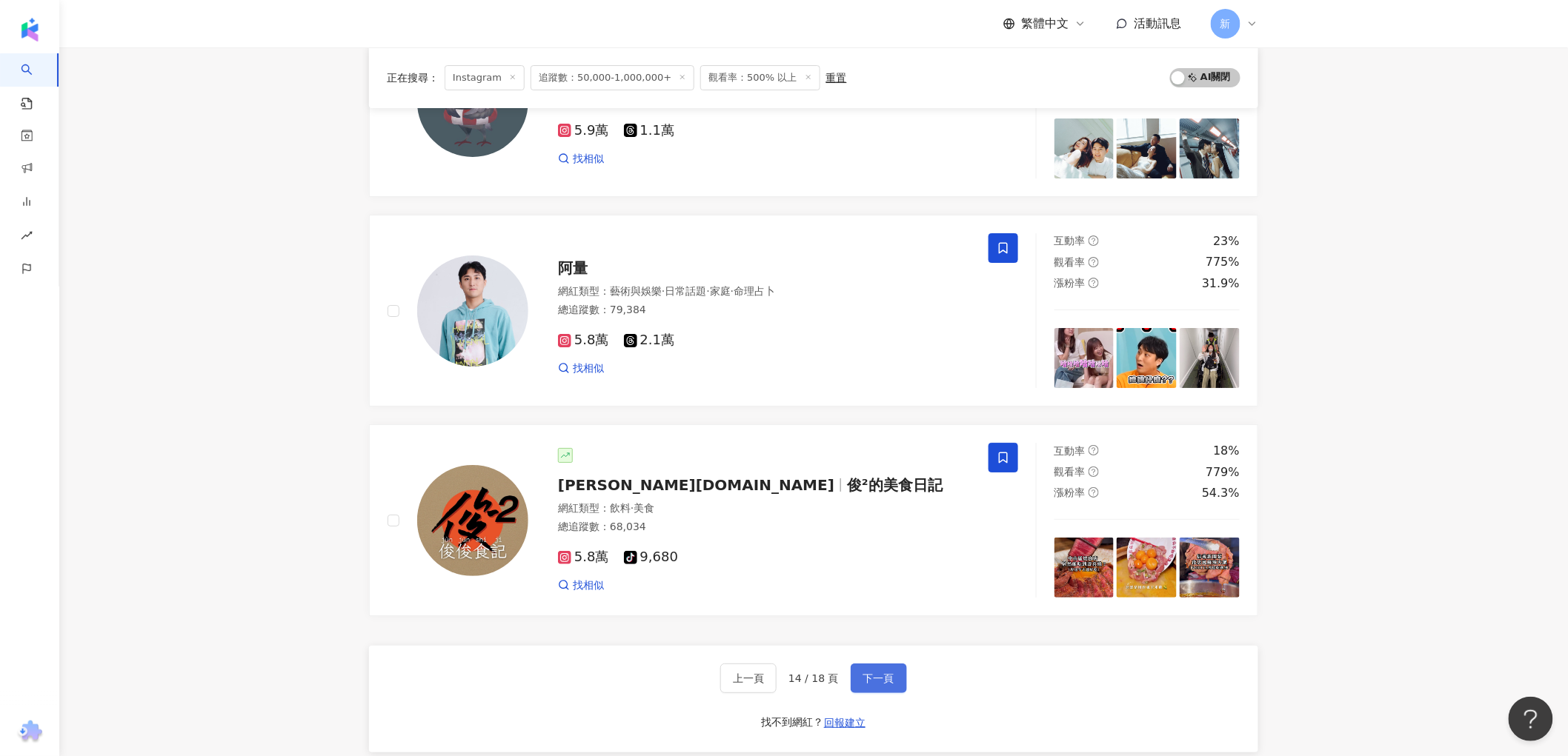
click at [883, 671] on button "下一頁" at bounding box center [879, 678] width 56 height 30
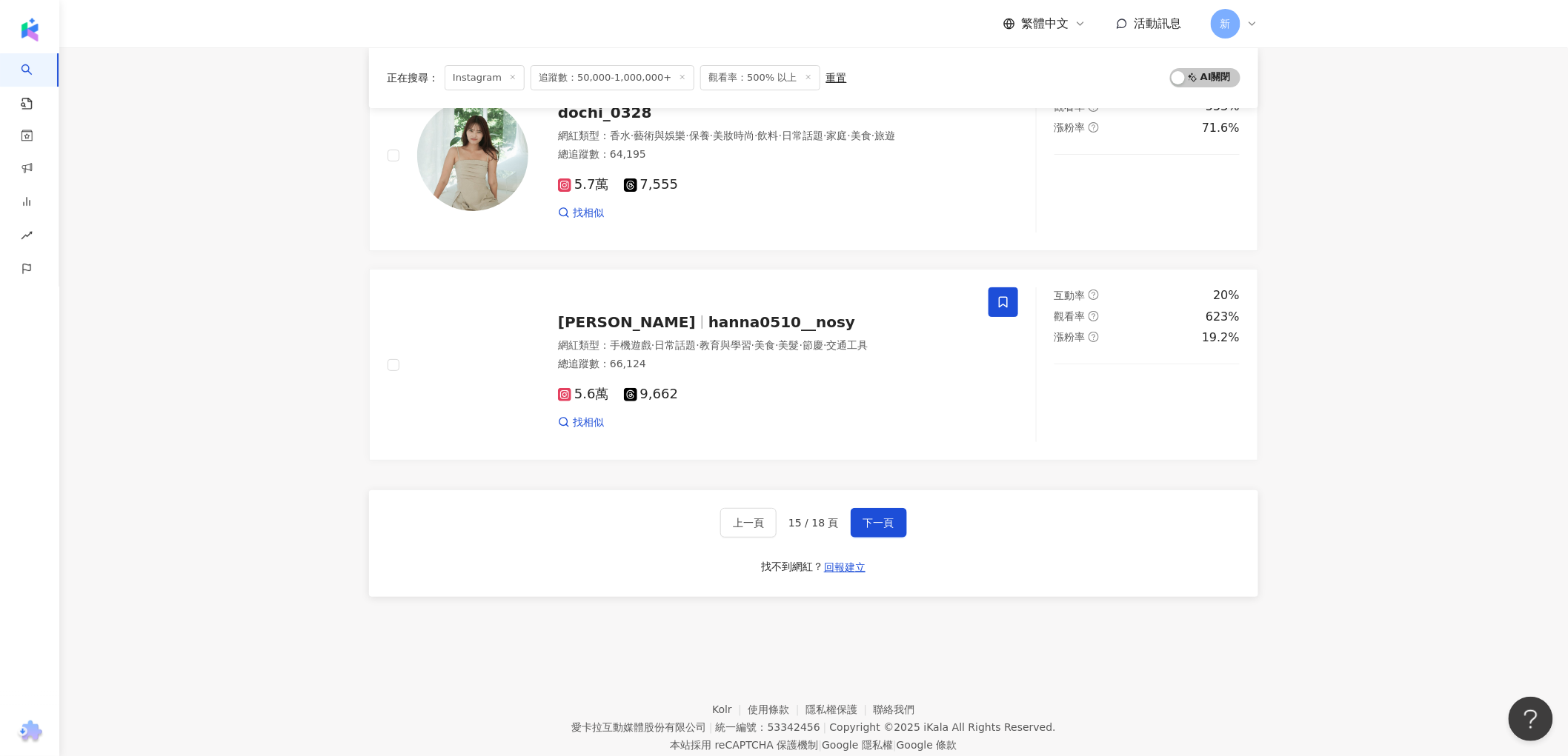
scroll to position [2304, 0]
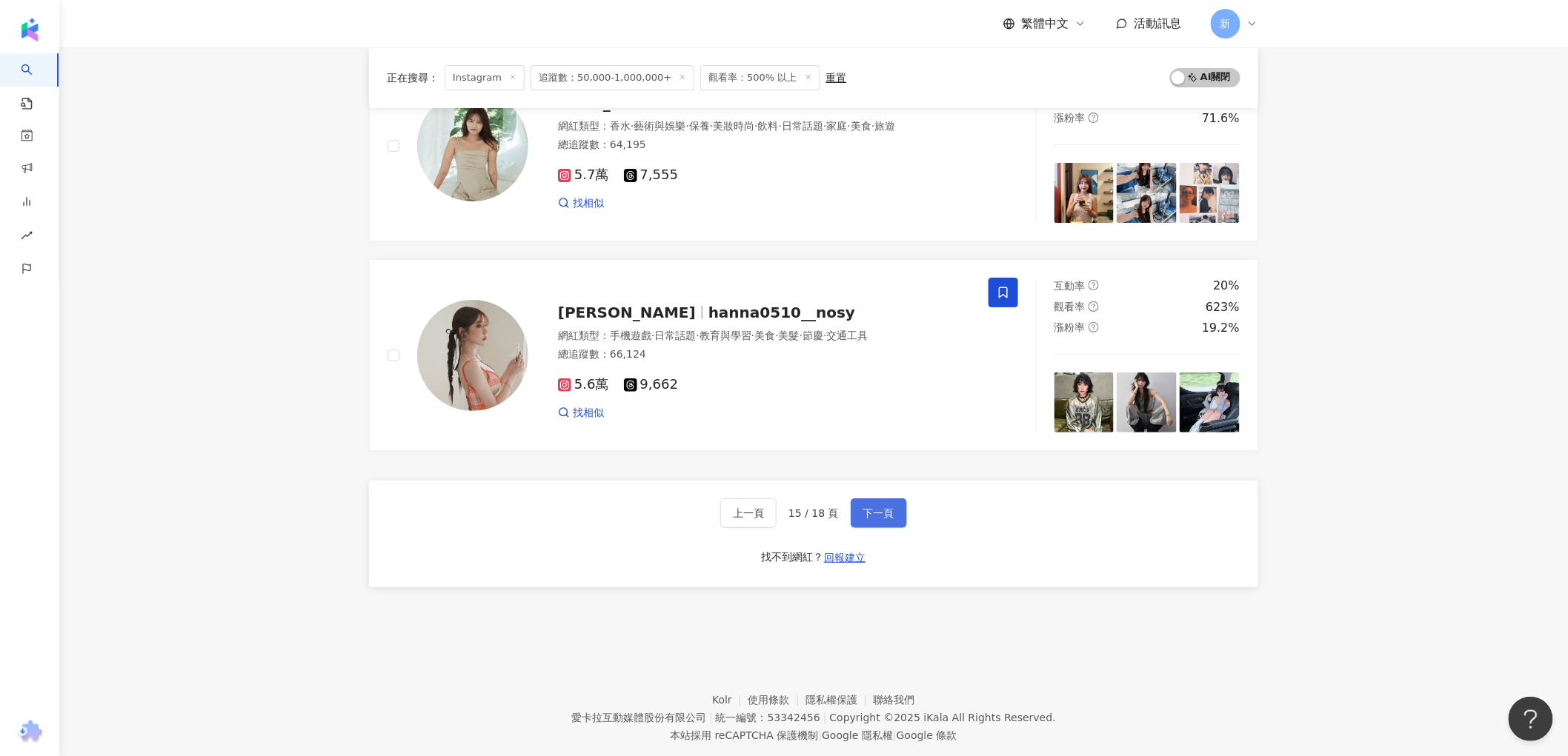
click at [871, 509] on span "下一頁" at bounding box center [878, 514] width 31 height 12
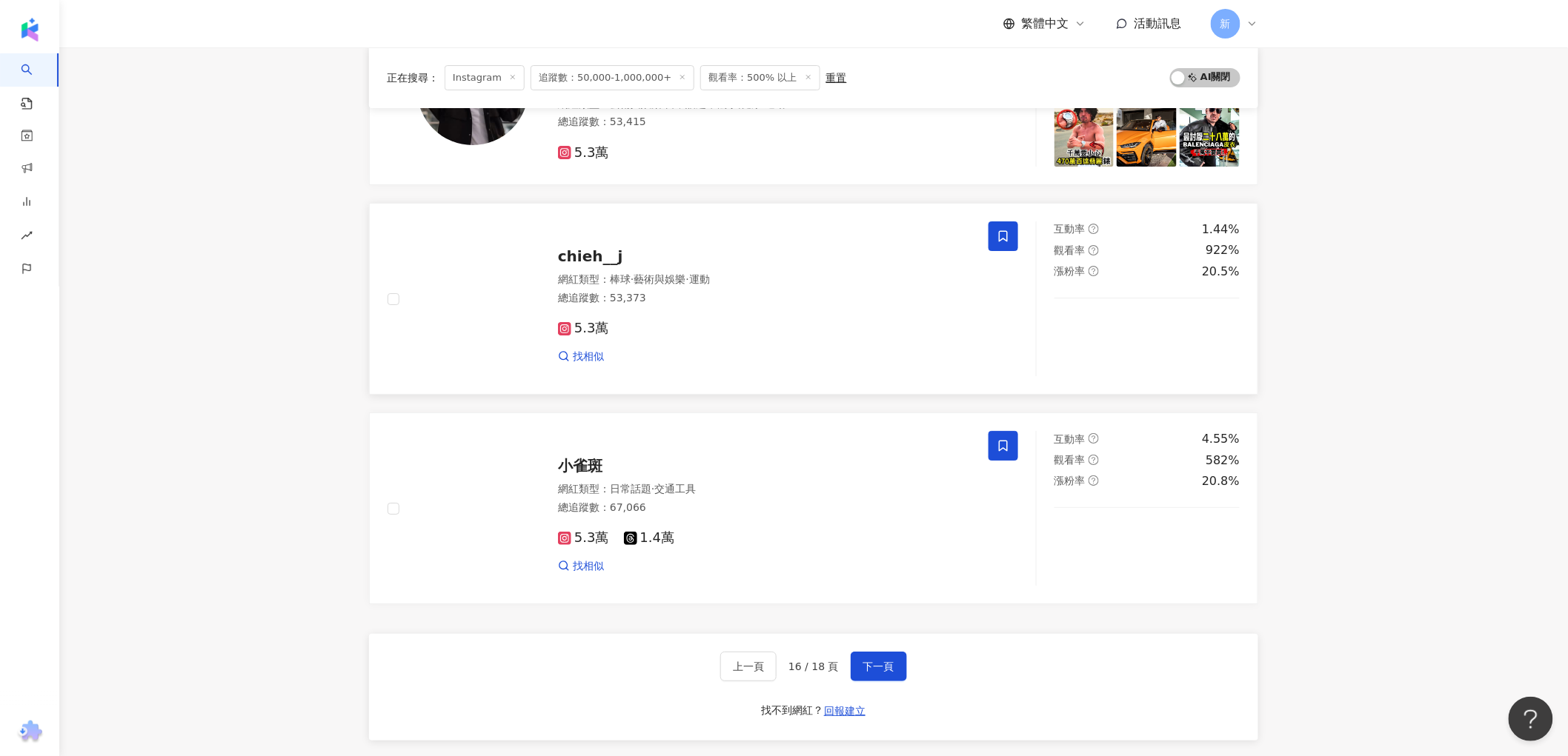
scroll to position [2223, 0]
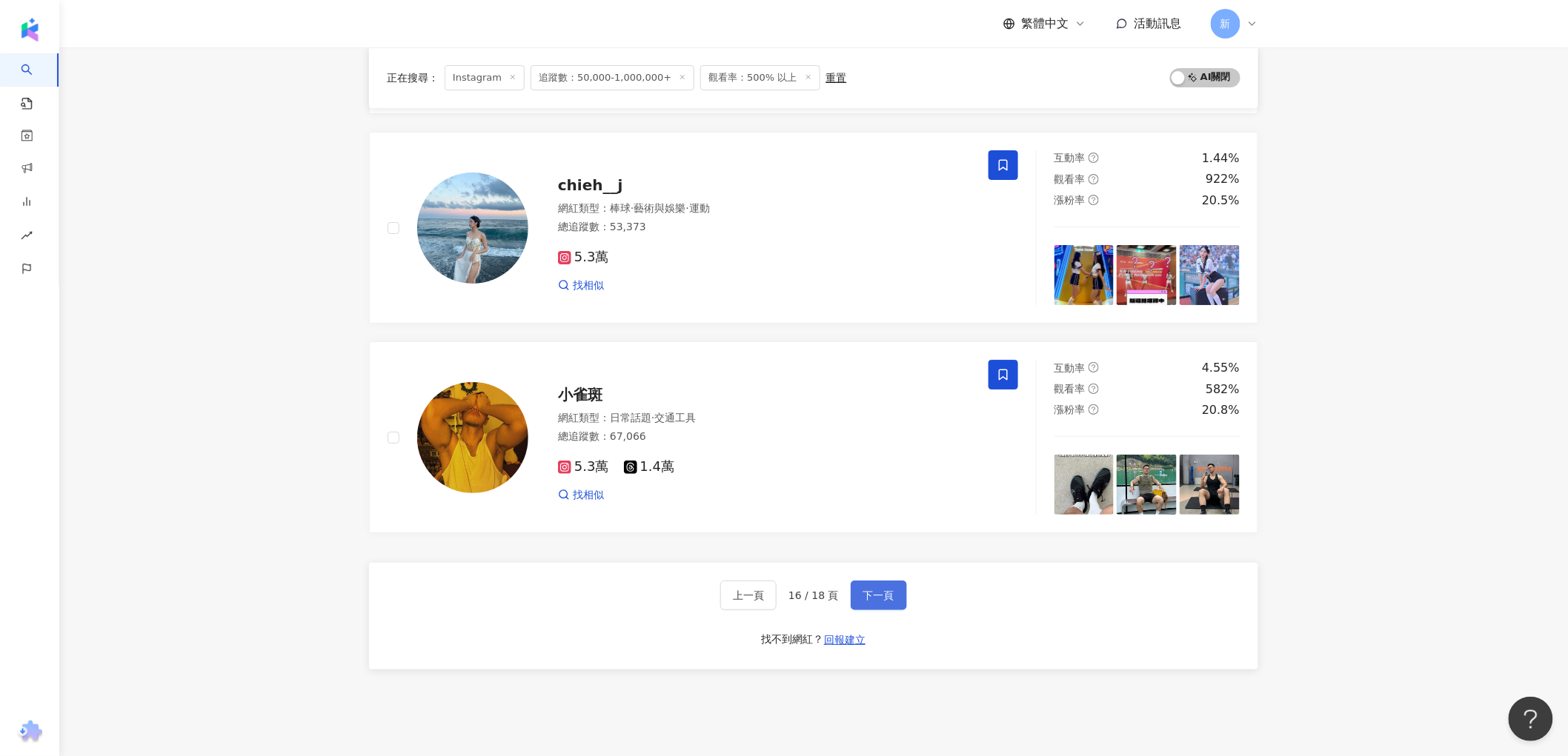
click at [871, 596] on span "下一頁" at bounding box center [878, 596] width 31 height 12
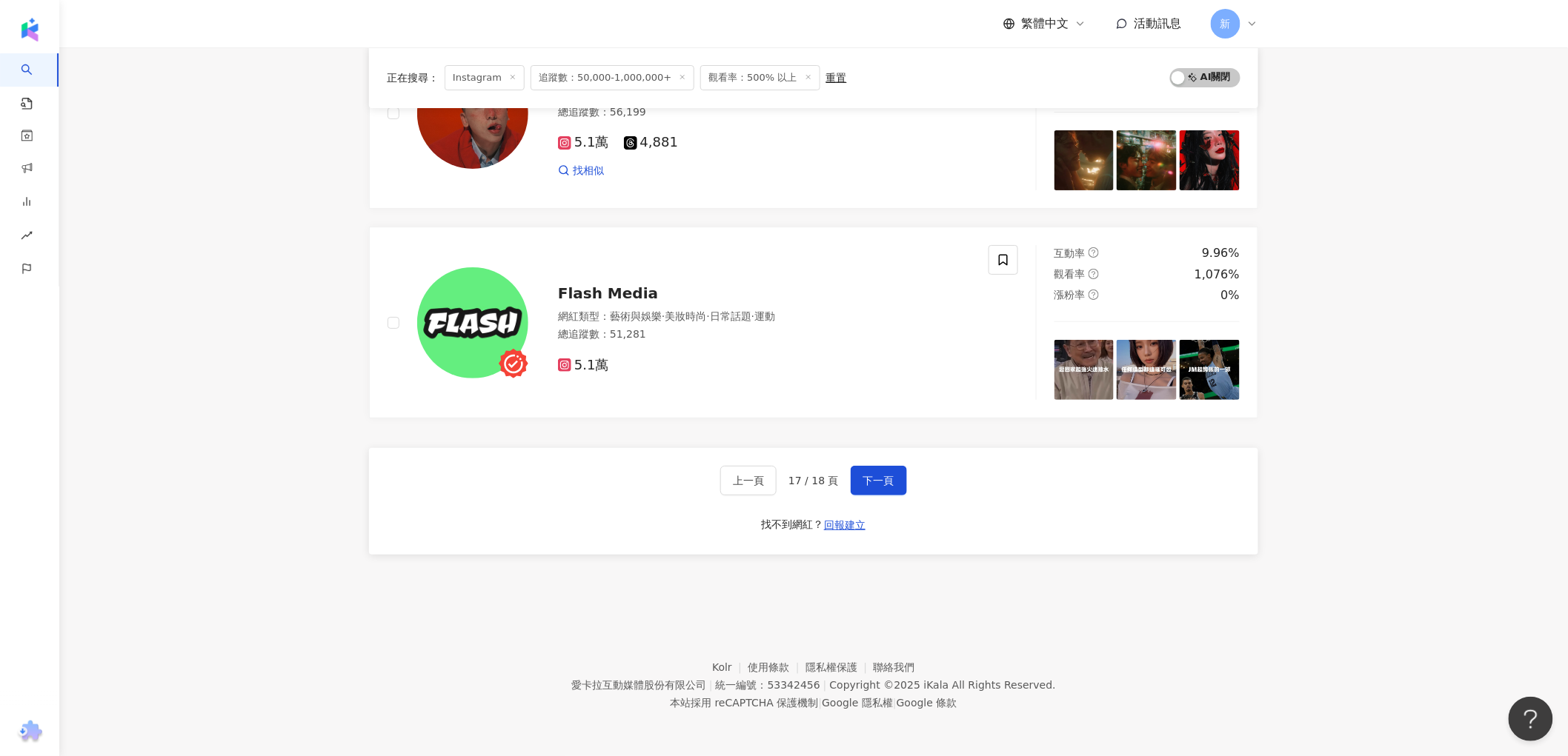
scroll to position [2338, 0]
click at [878, 473] on button "下一頁" at bounding box center [879, 481] width 56 height 30
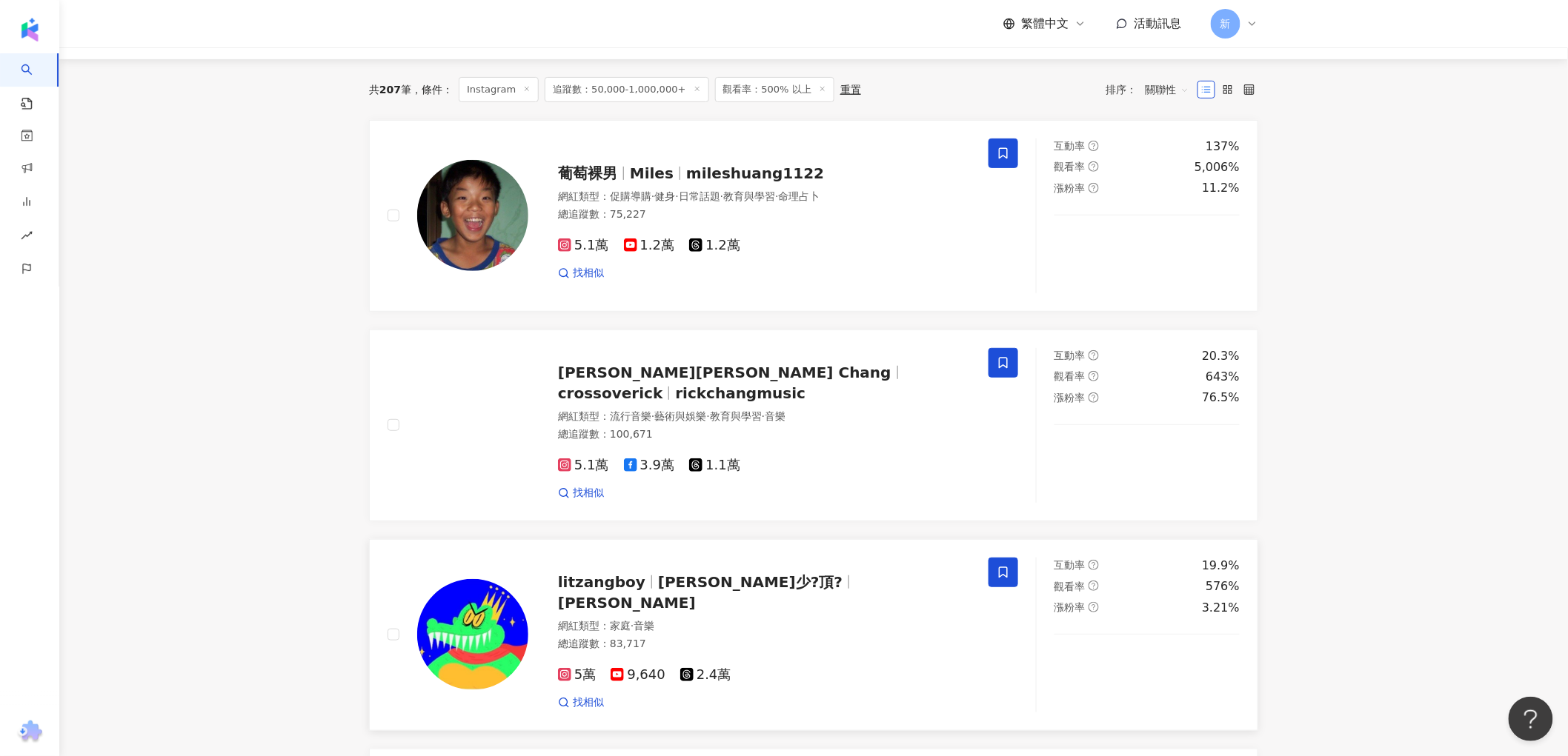
scroll to position [0, 0]
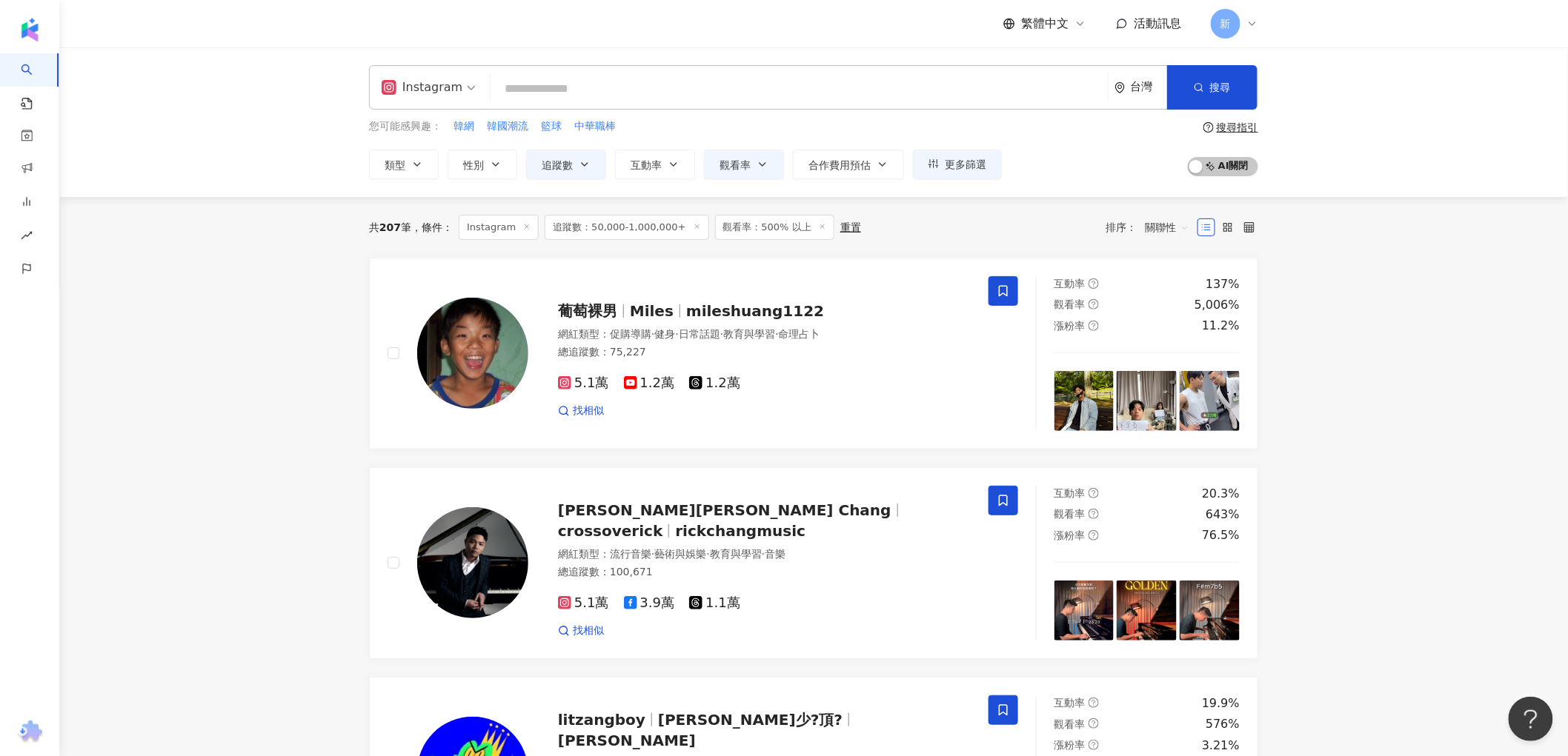
click at [277, 278] on main "Instagram 台灣 搜尋 您可能感興趣： 韓網 韓國潮流 籃球 中華職棒 類型 性別 追蹤數 互動率 觀看率 合作費用預估 更多篩選 ***** - *…" at bounding box center [813, 650] width 1509 height 1205
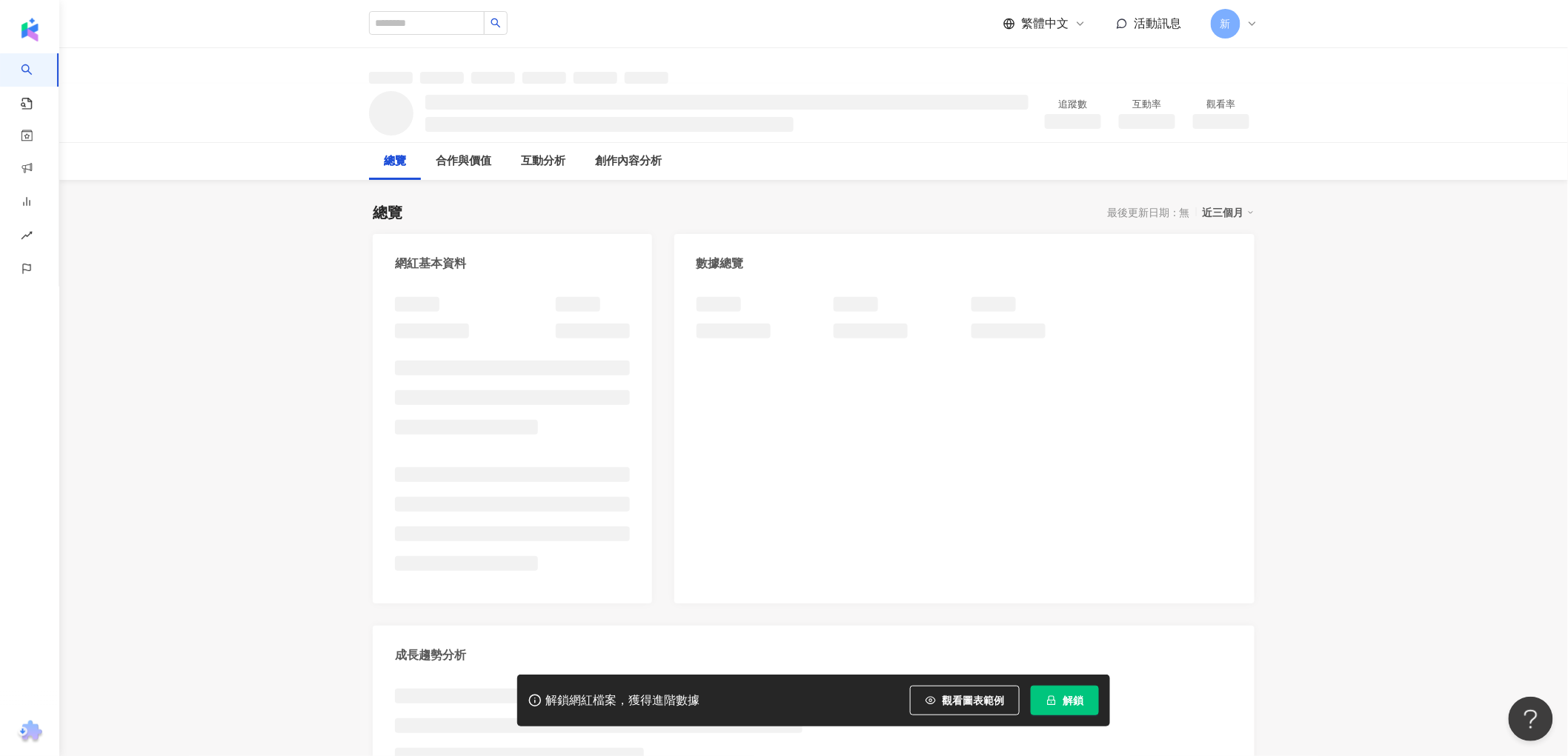
click at [1075, 701] on span "解鎖" at bounding box center [1073, 701] width 20 height 12
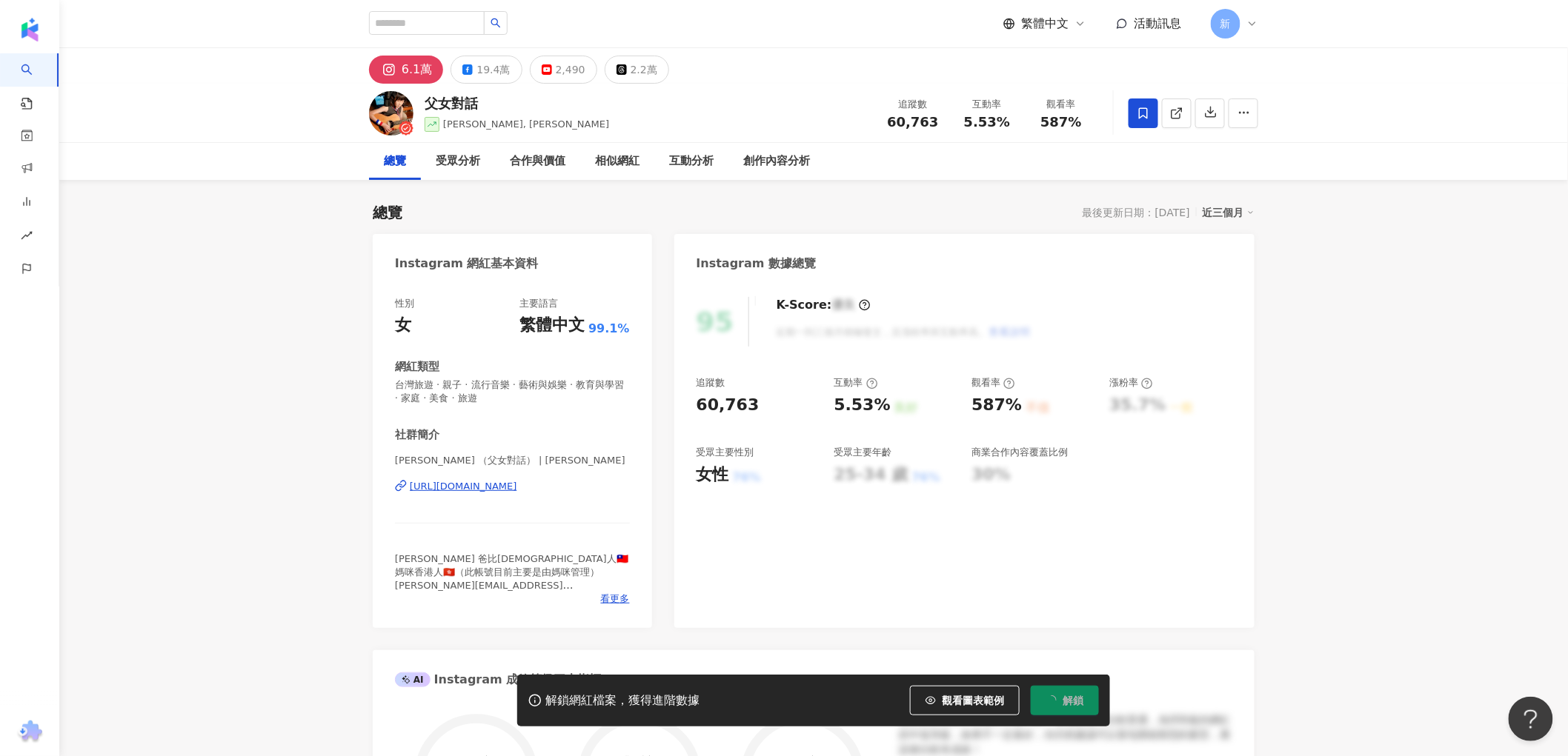
click at [1213, 116] on icon "button" at bounding box center [1211, 112] width 14 height 14
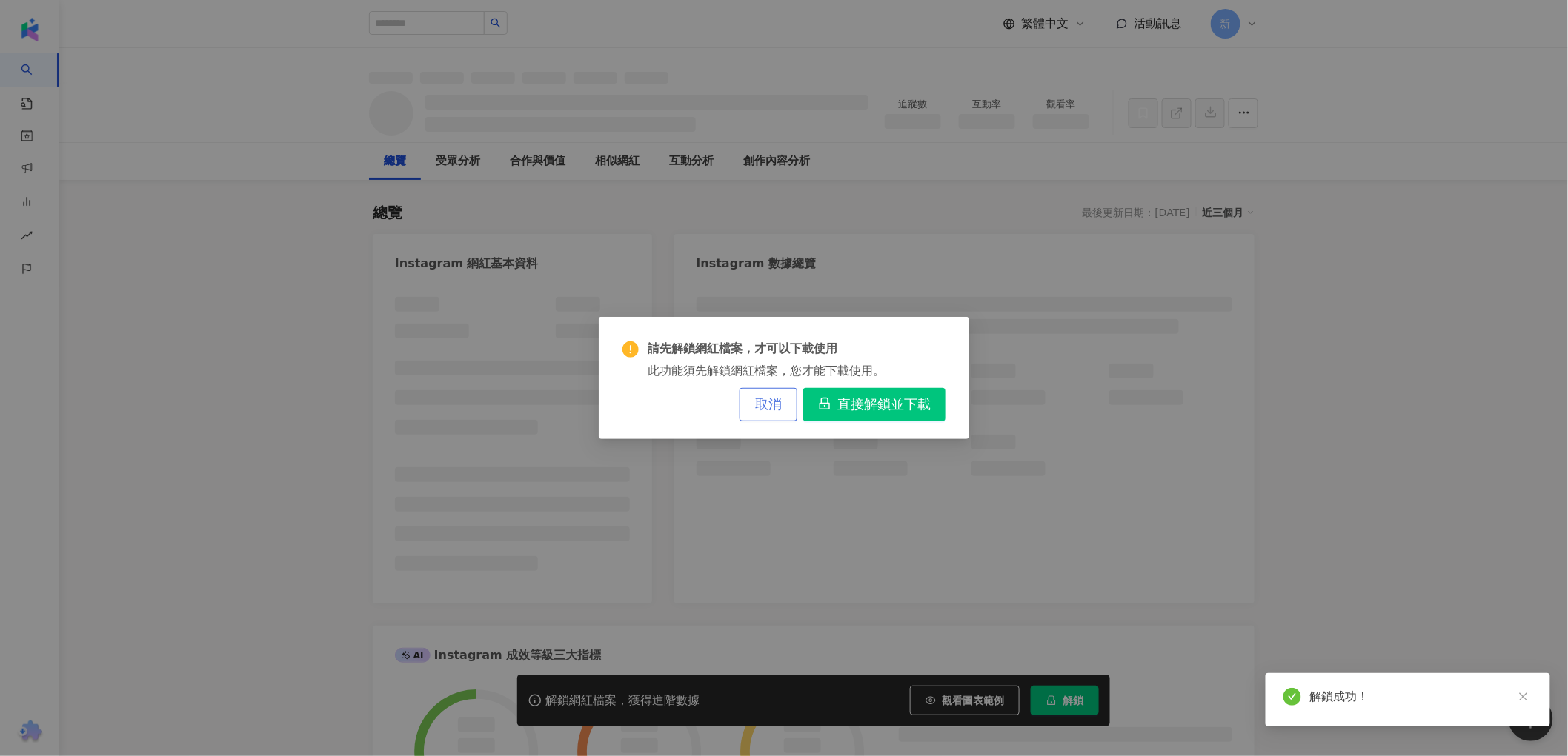
click at [779, 412] on span "取消" at bounding box center [768, 406] width 26 height 17
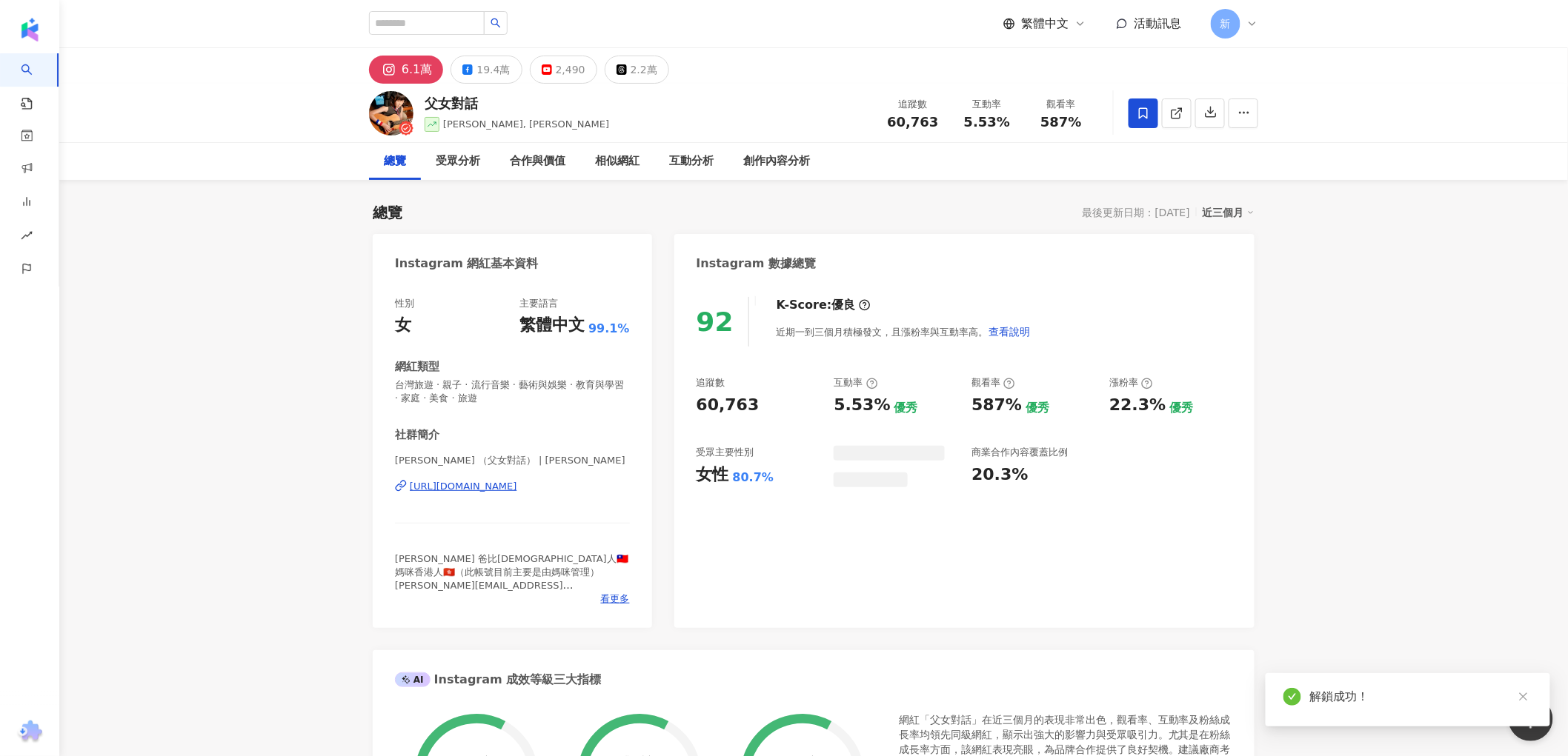
click at [477, 69] on div "19.4萬" at bounding box center [493, 69] width 33 height 20
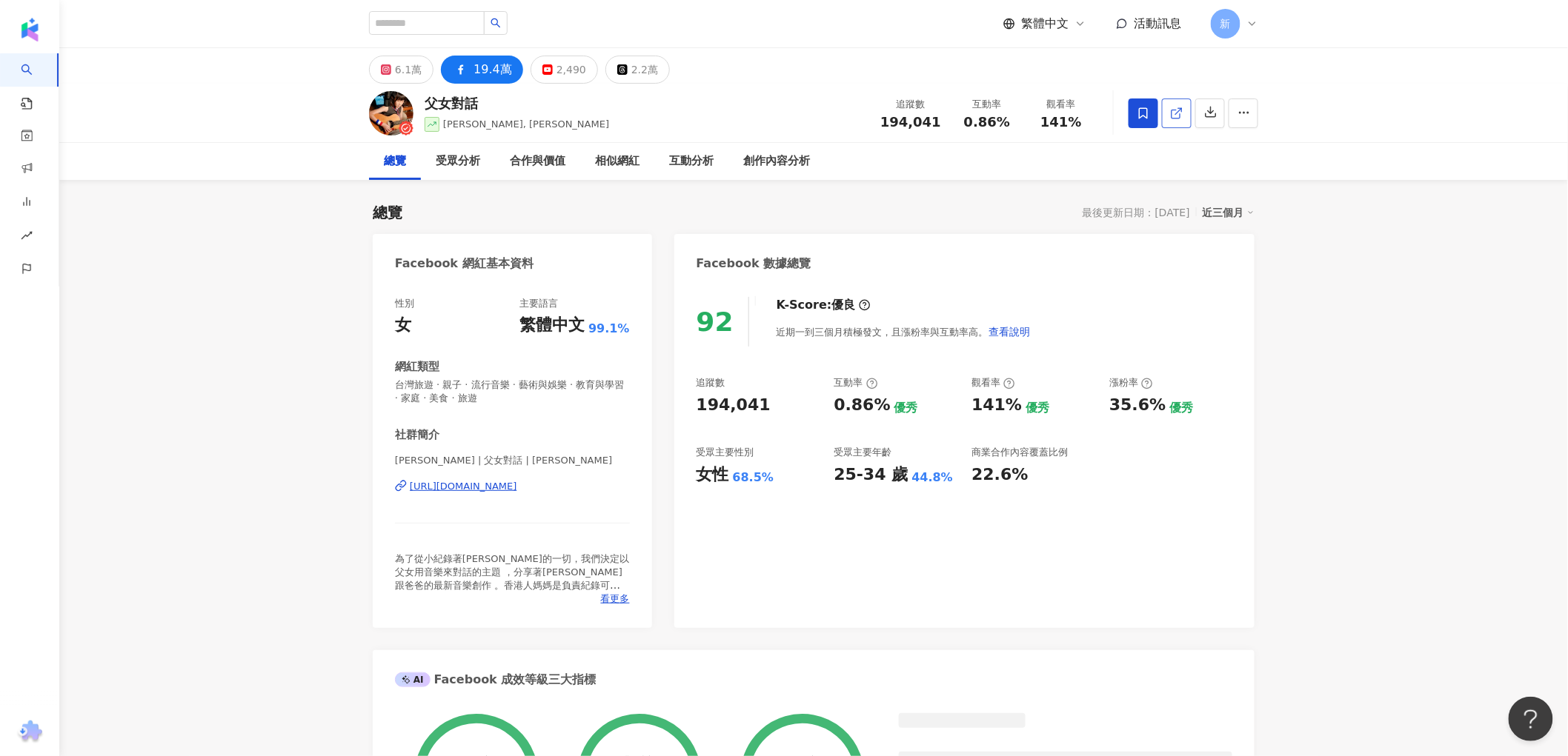
click at [1183, 113] on icon at bounding box center [1177, 114] width 14 height 14
click at [419, 76] on div "6.1萬" at bounding box center [408, 69] width 26 height 20
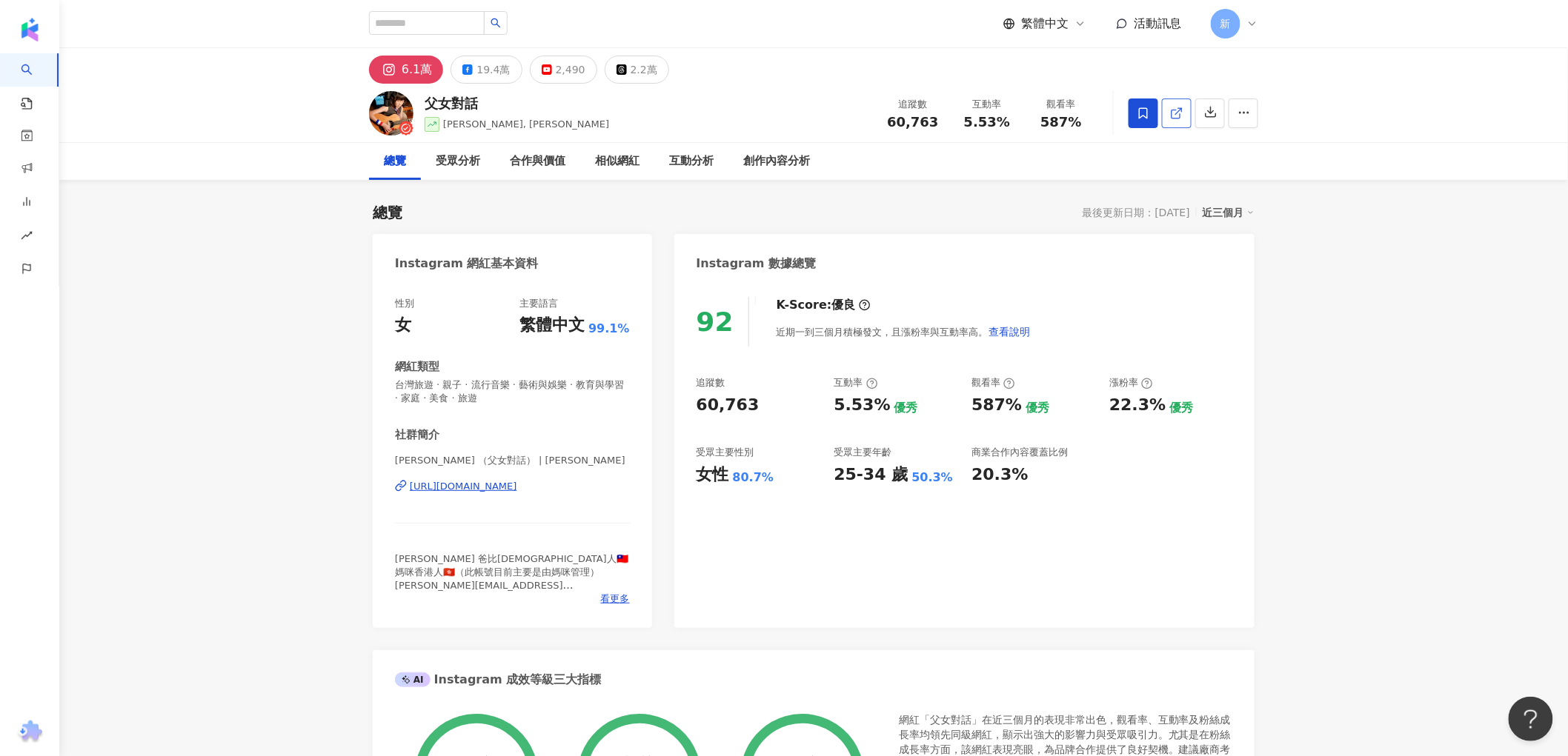
click at [1177, 112] on icon at bounding box center [1177, 114] width 14 height 14
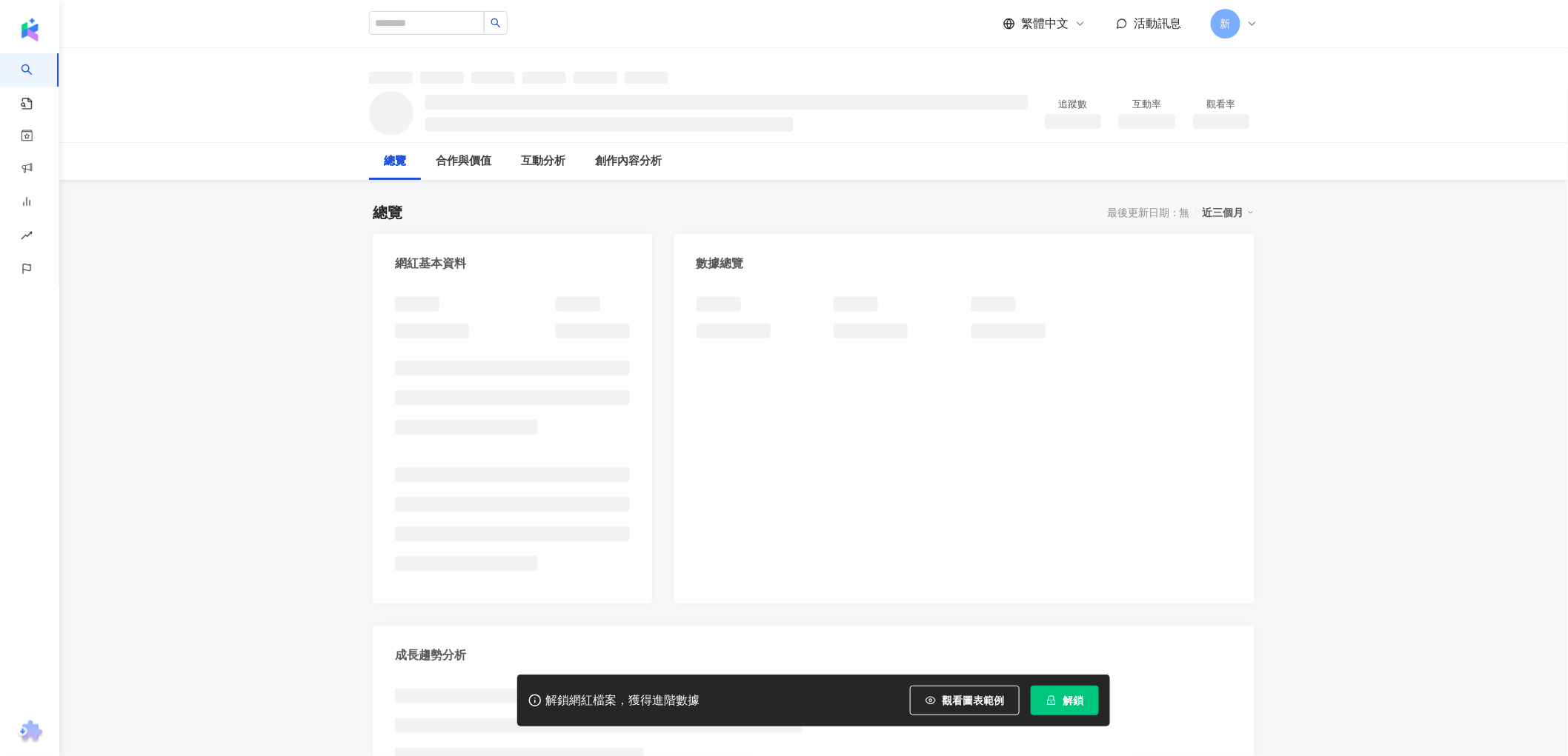
click at [1078, 698] on span "解鎖" at bounding box center [1073, 701] width 20 height 12
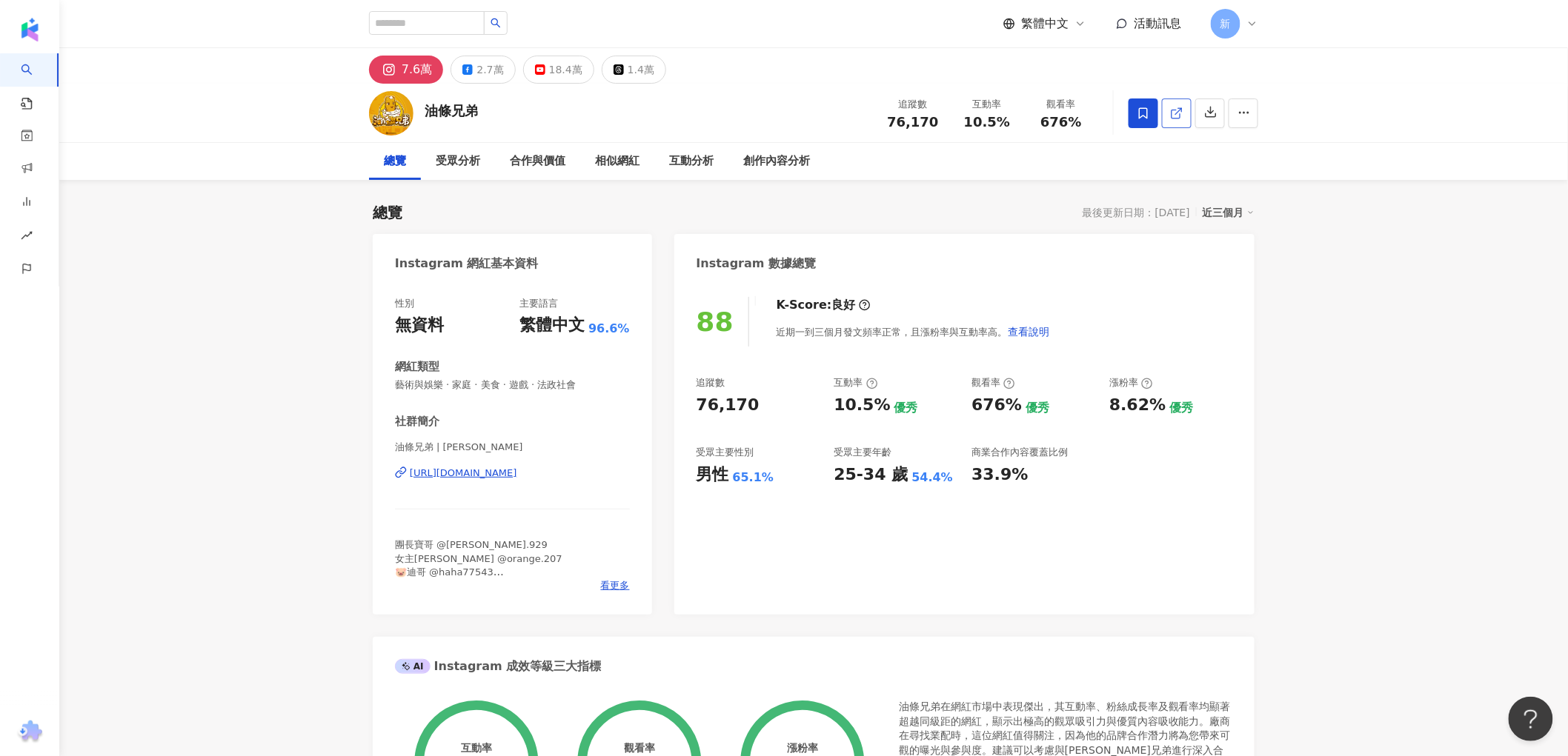
click at [1186, 114] on link at bounding box center [1177, 113] width 30 height 30
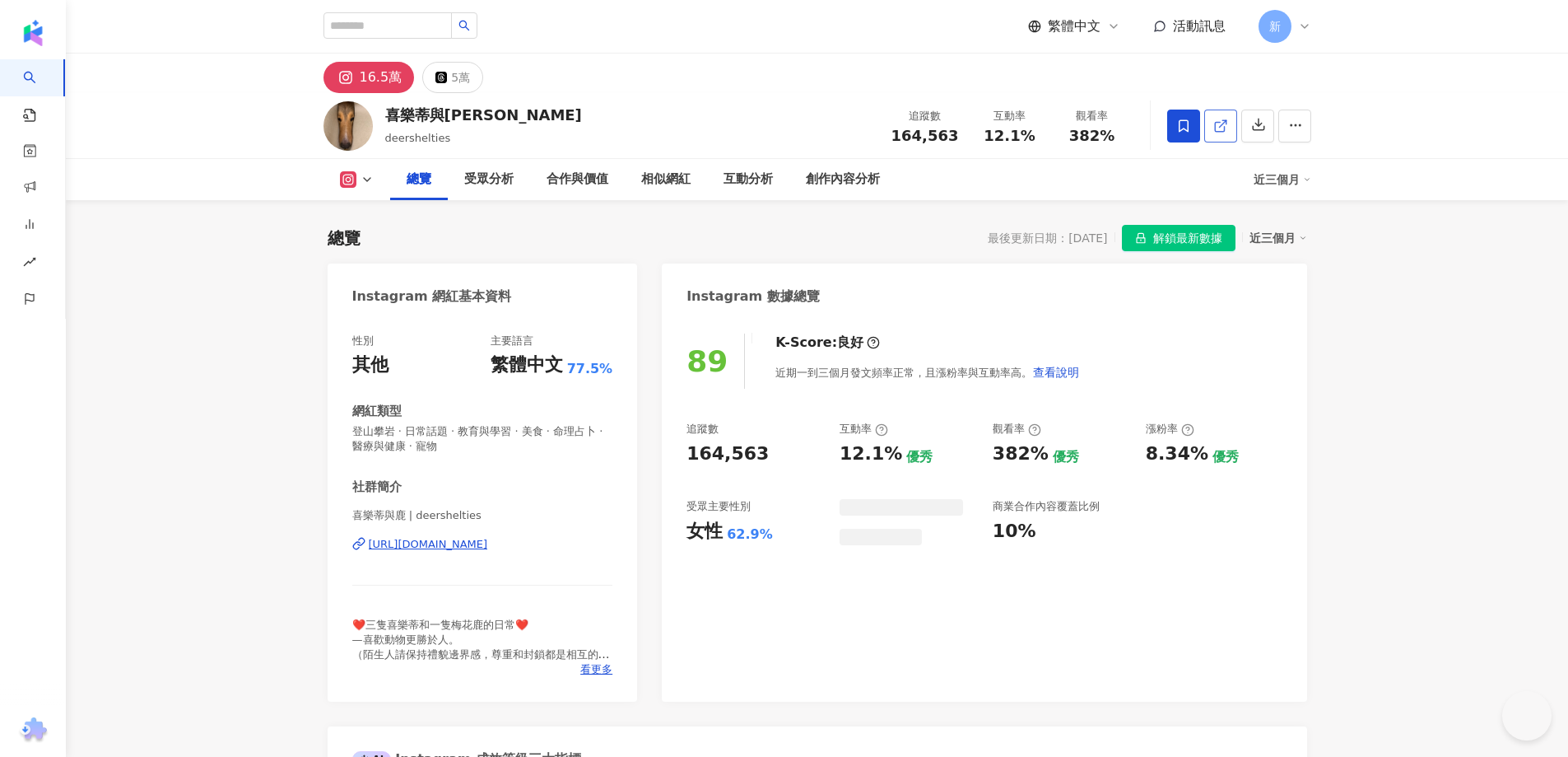
click at [1228, 124] on icon at bounding box center [1221, 126] width 15 height 15
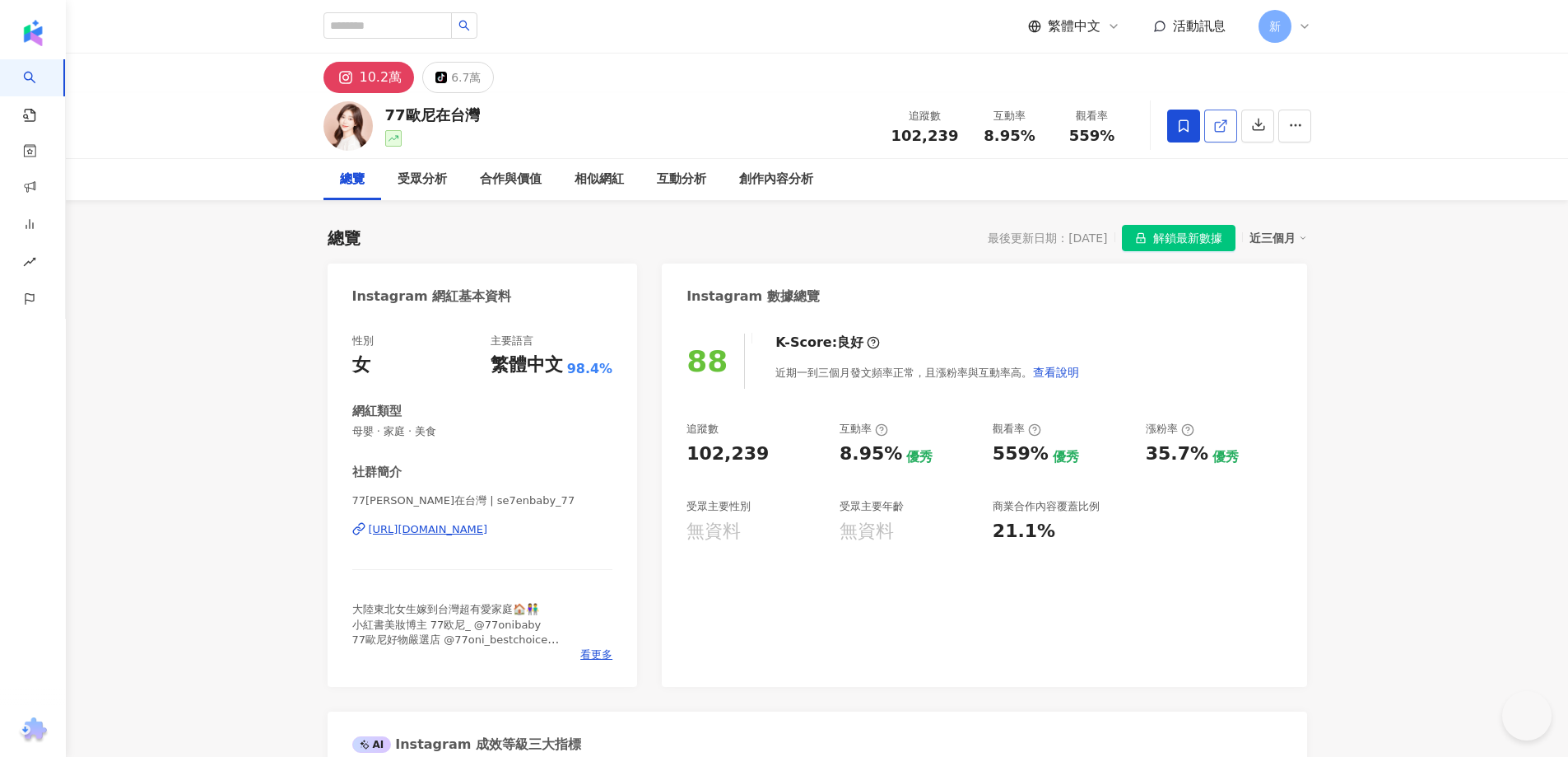
click at [1237, 127] on link at bounding box center [1220, 125] width 33 height 33
